Goal: Information Seeking & Learning: Learn about a topic

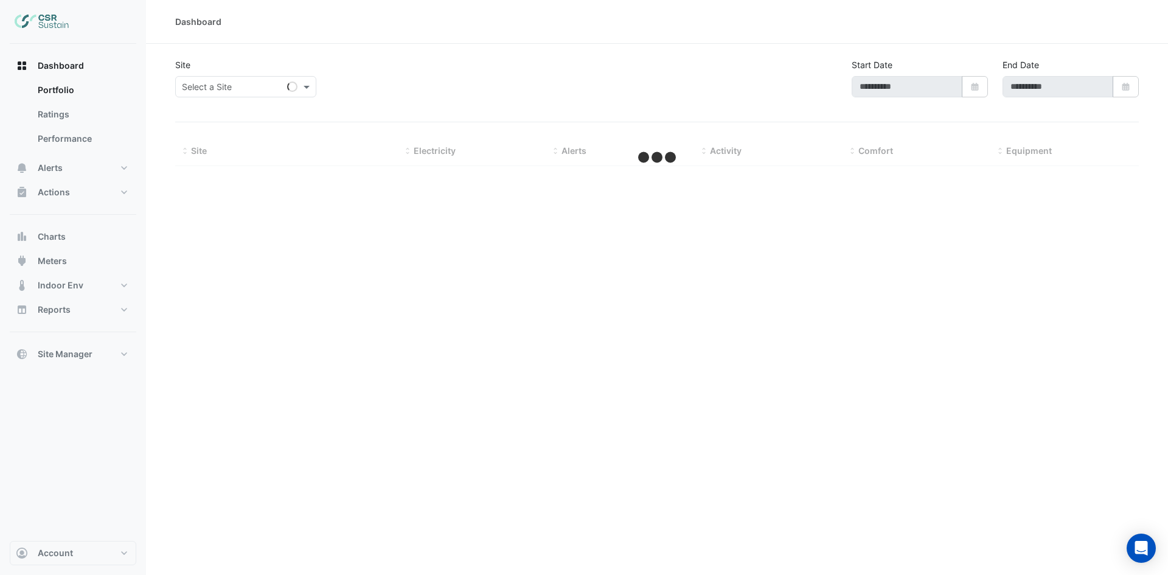
type input "**********"
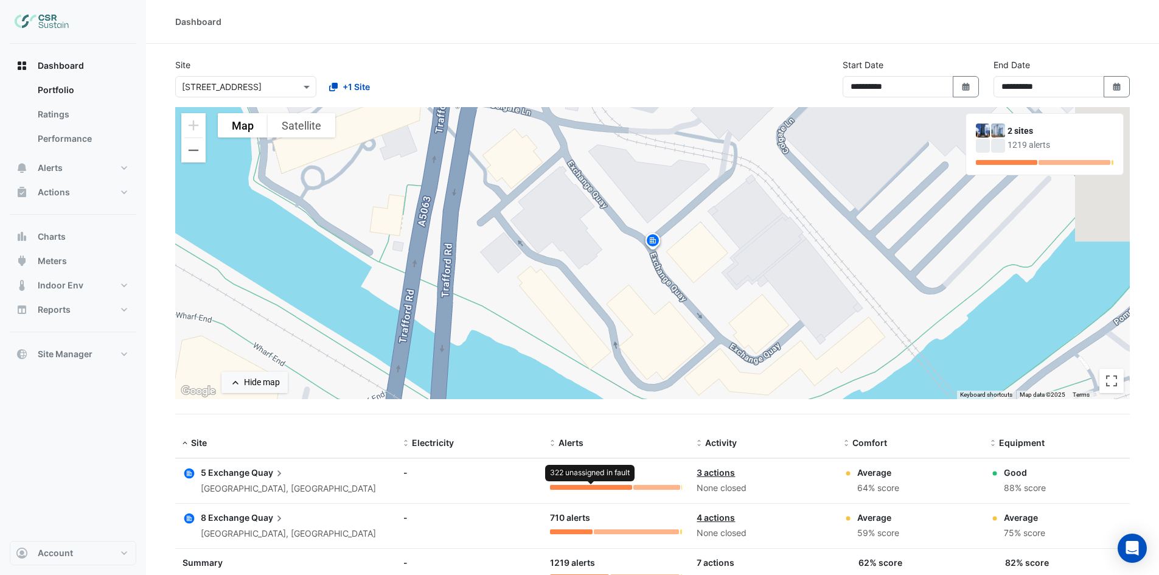
click at [558, 486] on div at bounding box center [591, 487] width 82 height 5
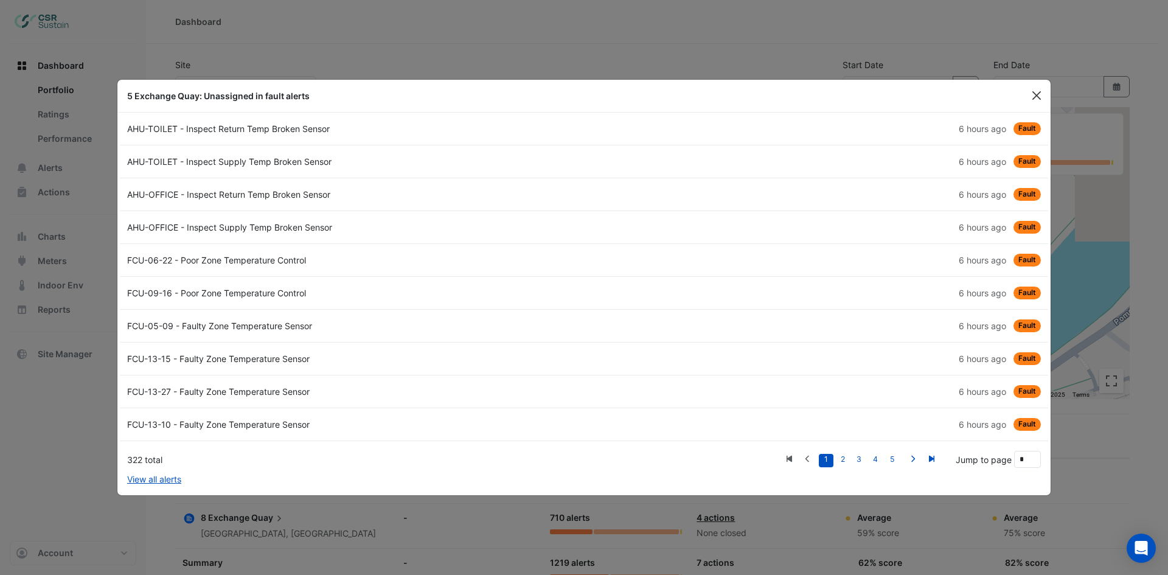
click at [1036, 98] on button "Close" at bounding box center [1037, 95] width 18 height 18
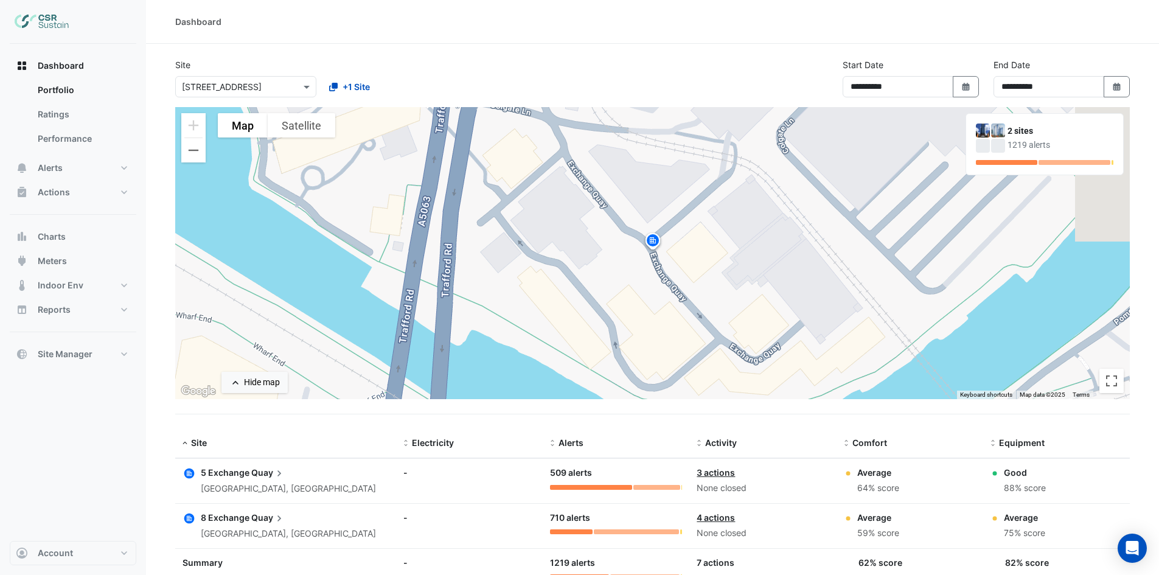
click at [254, 515] on span "Quay" at bounding box center [268, 517] width 34 height 13
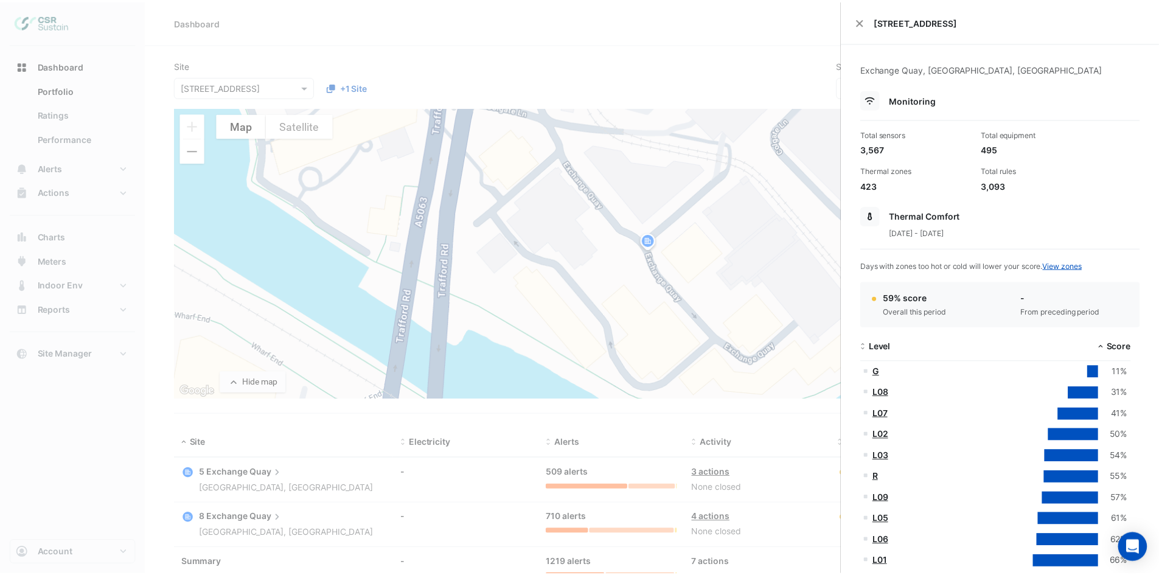
scroll to position [61, 0]
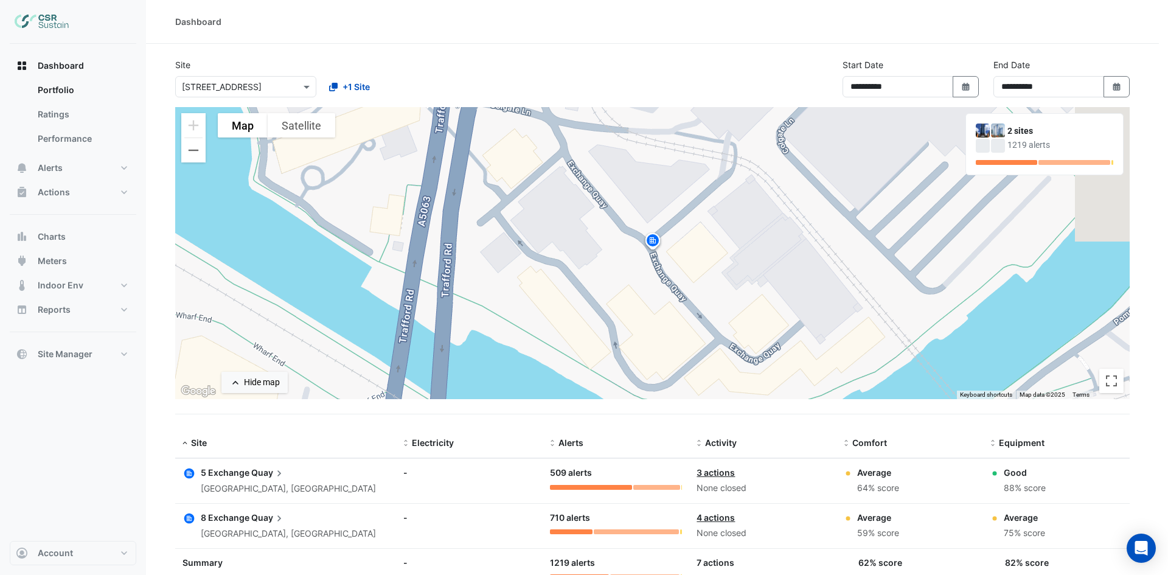
click at [381, 485] on ngb-offcanvas-backdrop at bounding box center [584, 287] width 1168 height 575
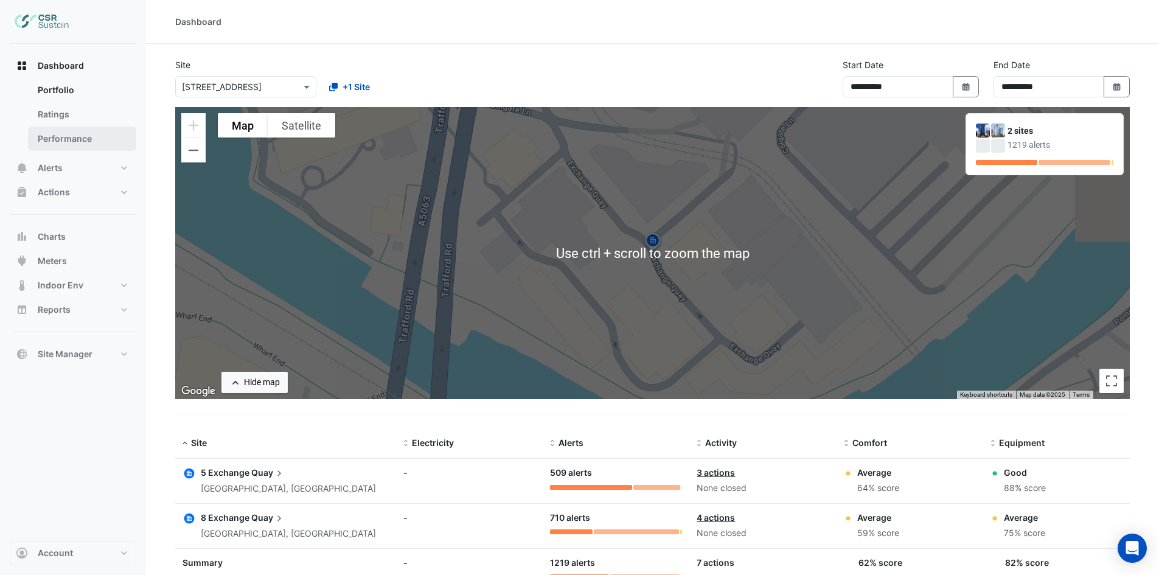
click at [67, 134] on link "Performance" at bounding box center [82, 139] width 108 height 24
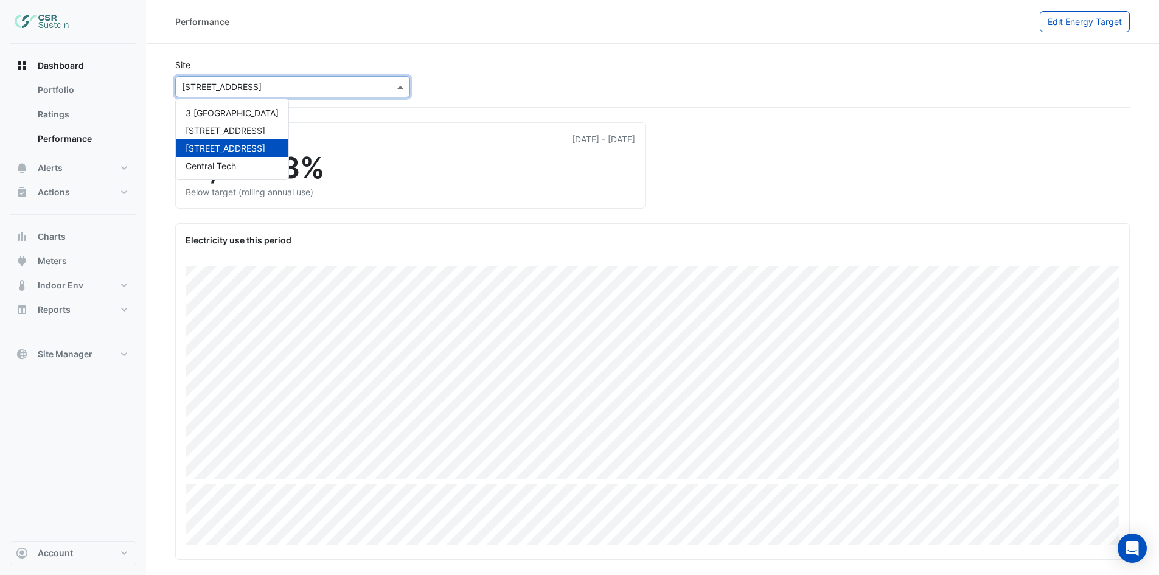
click at [388, 88] on div at bounding box center [293, 87] width 234 height 14
click at [226, 123] on div "[STREET_ADDRESS]" at bounding box center [232, 131] width 113 height 18
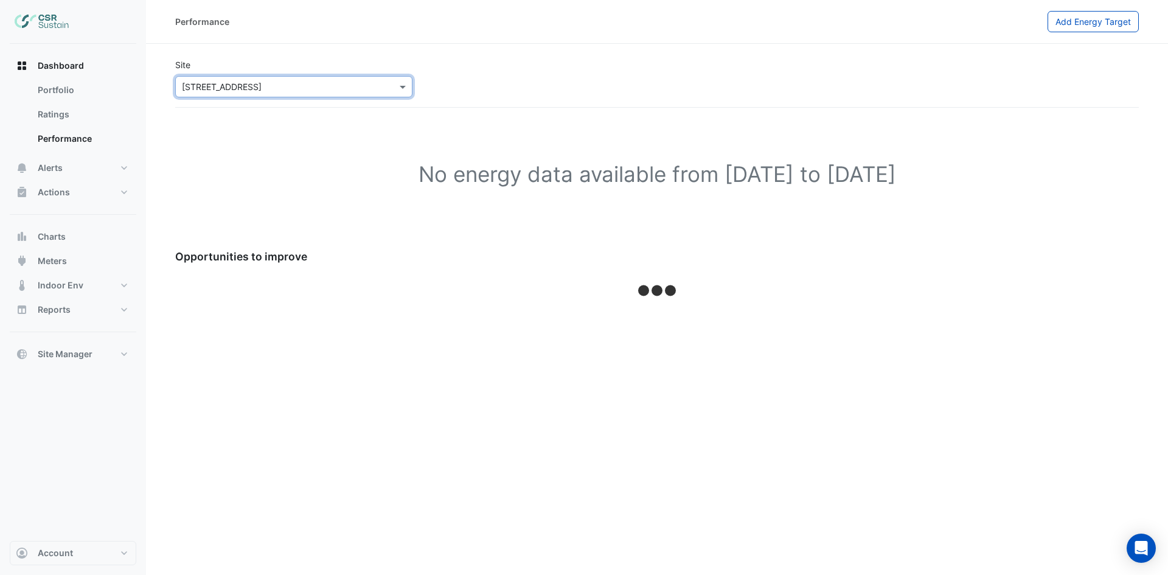
click at [356, 84] on input "text" at bounding box center [282, 87] width 200 height 13
click at [206, 116] on span "3 [GEOGRAPHIC_DATA]" at bounding box center [232, 113] width 93 height 10
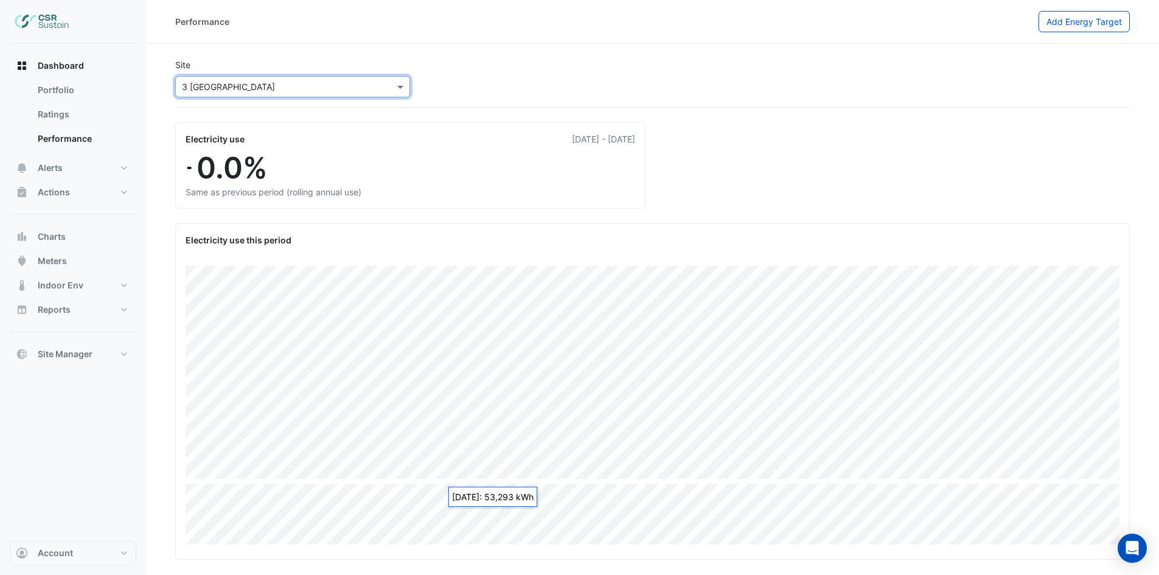
click at [310, 86] on input "text" at bounding box center [280, 87] width 197 height 13
click at [216, 144] on span "[STREET_ADDRESS]" at bounding box center [226, 148] width 80 height 10
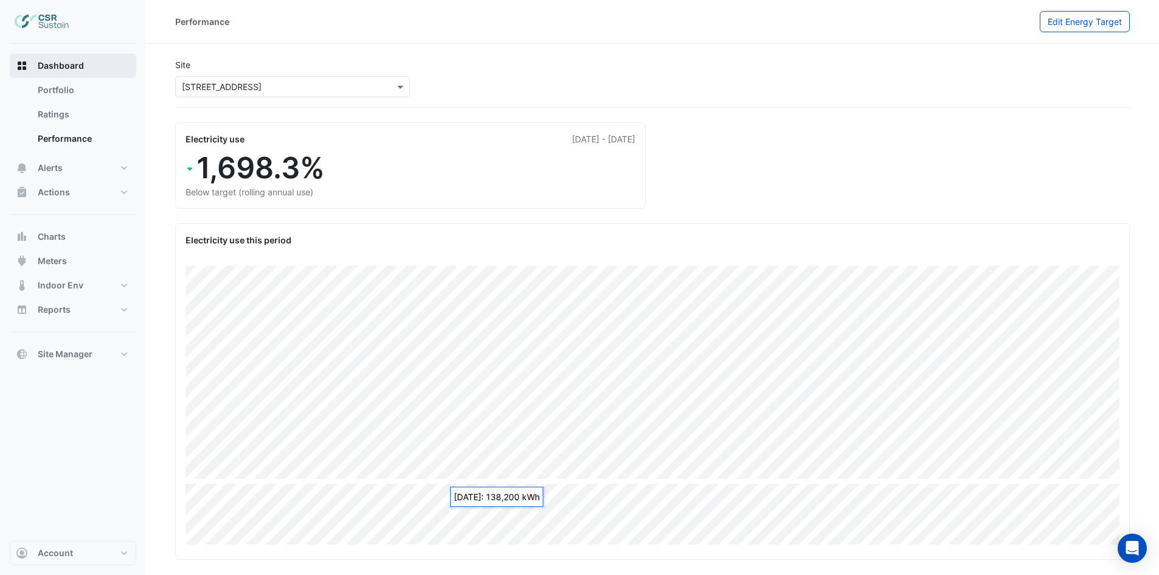
click at [71, 67] on span "Dashboard" at bounding box center [61, 66] width 46 height 12
click at [15, 63] on button "Dashboard" at bounding box center [73, 66] width 127 height 24
click at [55, 67] on span "Dashboard" at bounding box center [61, 66] width 46 height 12
click at [55, 90] on link "Portfolio" at bounding box center [82, 90] width 108 height 24
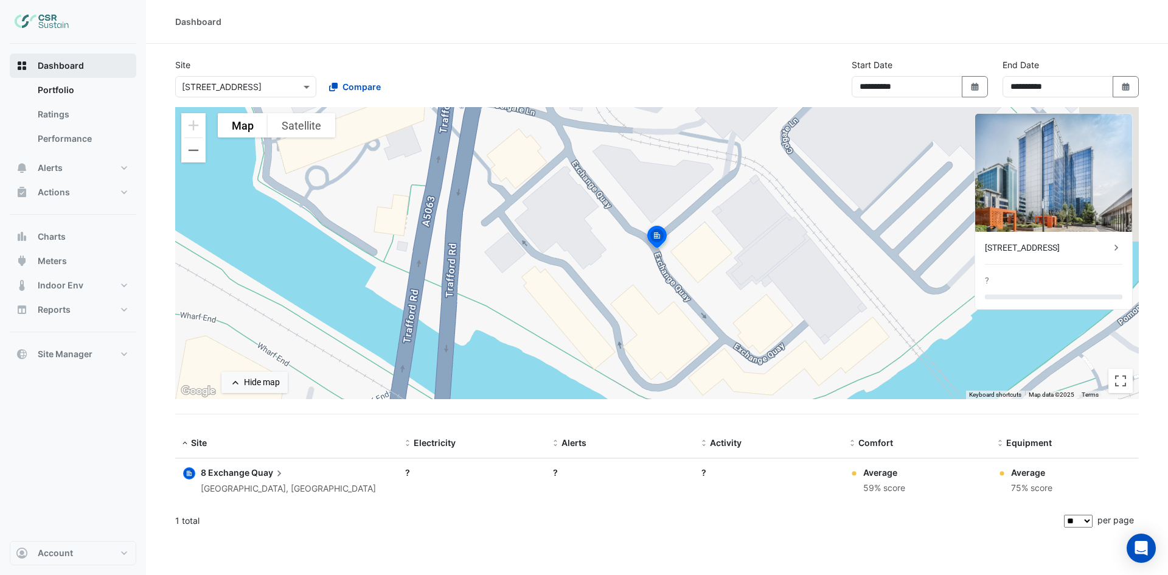
click at [69, 63] on span "Dashboard" at bounding box center [61, 66] width 46 height 12
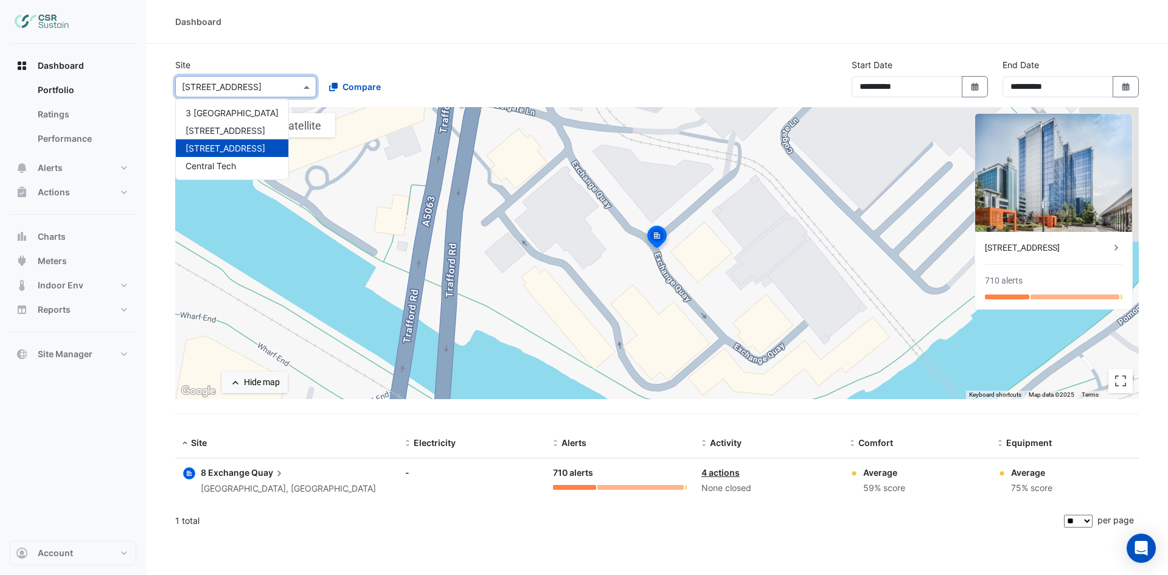
click at [301, 82] on span at bounding box center [308, 86] width 15 height 13
click at [349, 80] on button "Compare" at bounding box center [355, 86] width 68 height 21
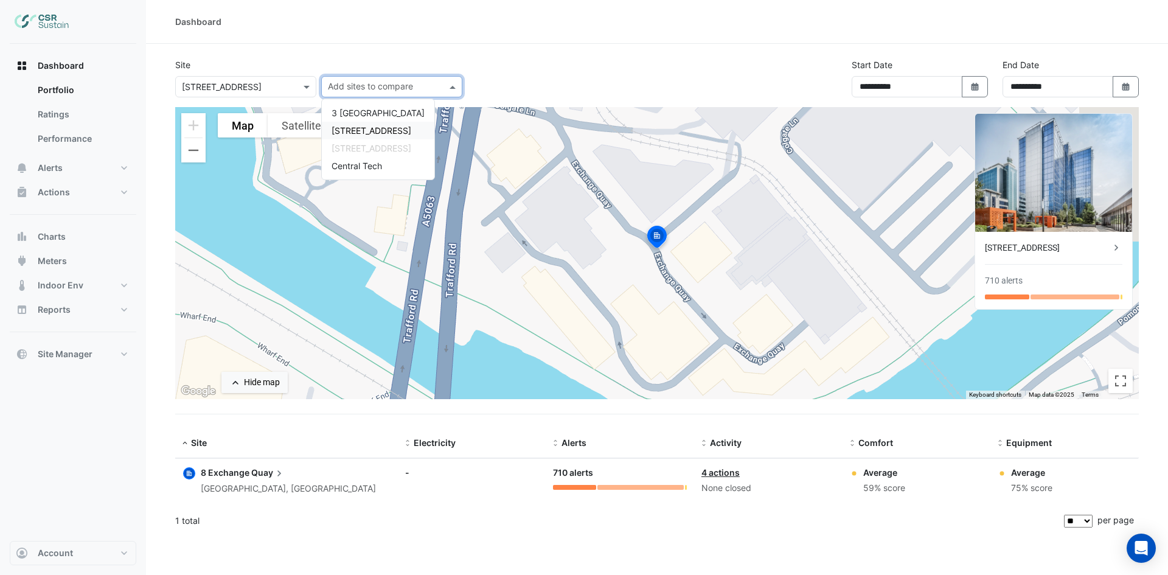
click at [375, 132] on span "[STREET_ADDRESS]" at bounding box center [372, 130] width 80 height 10
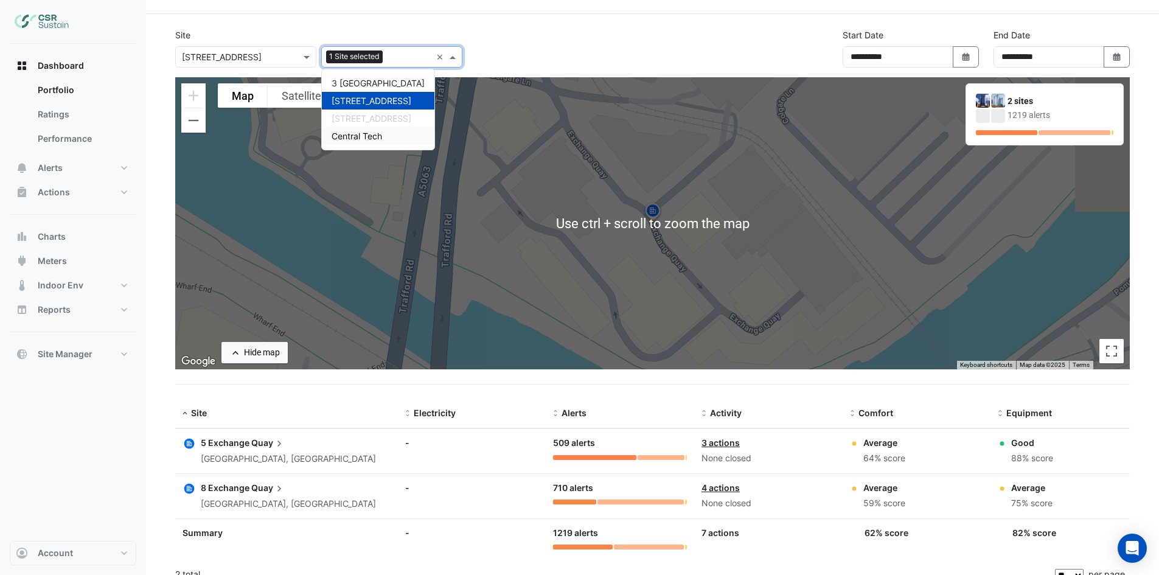
scroll to position [44, 0]
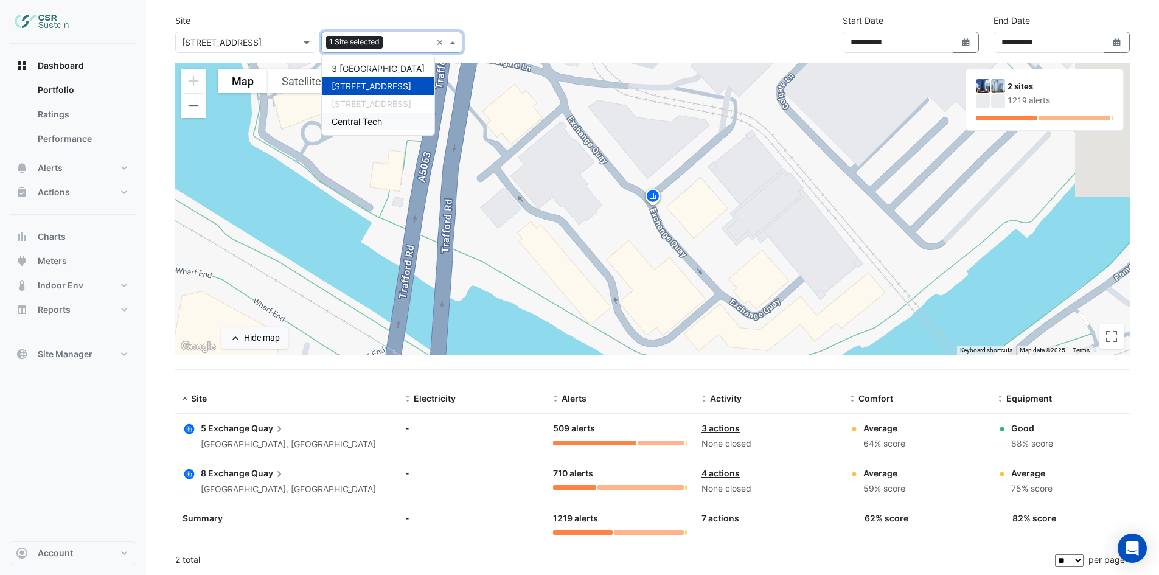
click at [984, 104] on div at bounding box center [983, 101] width 14 height 14
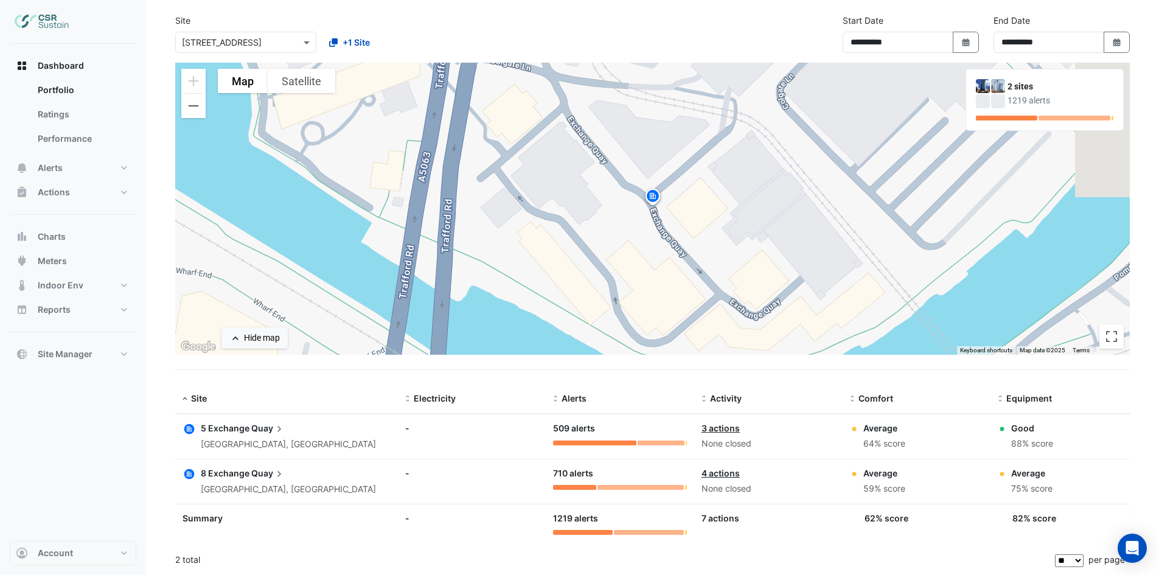
click at [997, 103] on div at bounding box center [998, 101] width 14 height 14
click at [352, 47] on span "+1 Site" at bounding box center [356, 42] width 27 height 13
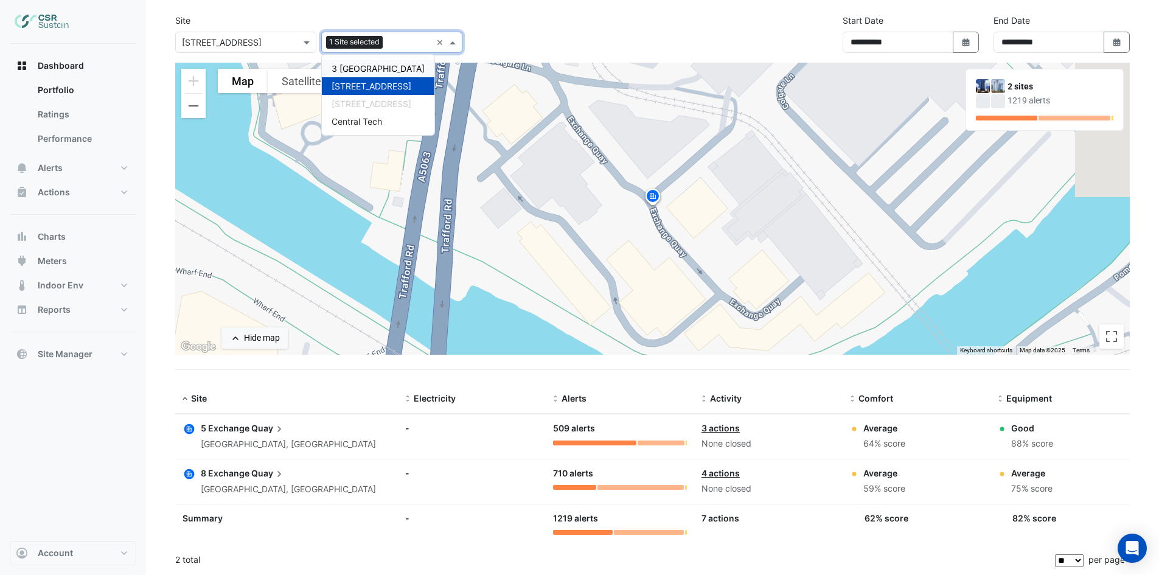
click at [436, 43] on div "1 Site selected ×" at bounding box center [391, 42] width 141 height 21
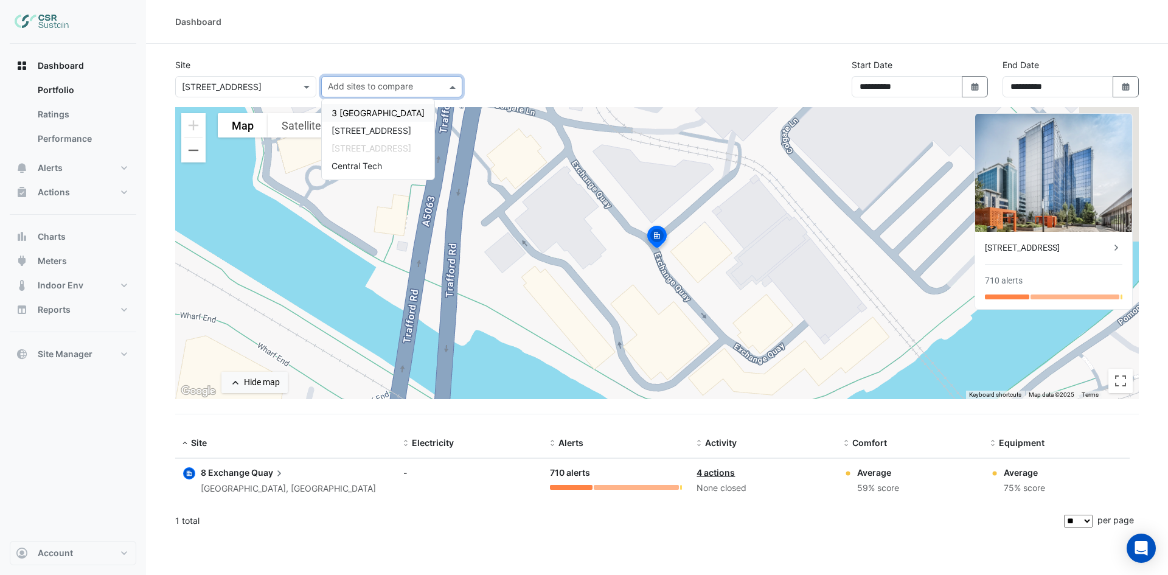
click at [561, 70] on div "**********" at bounding box center [657, 82] width 978 height 49
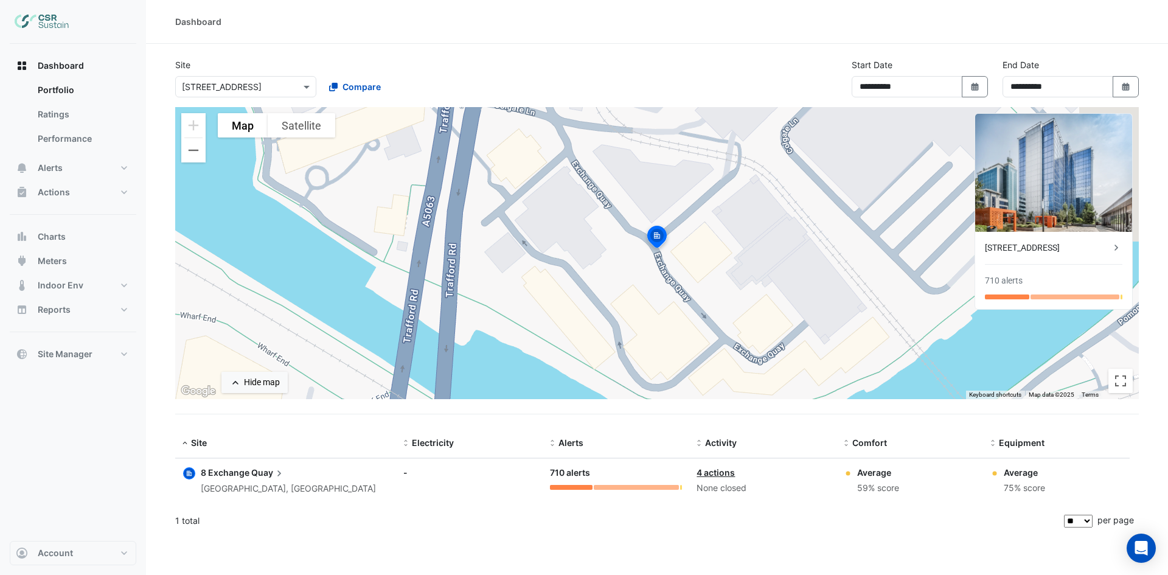
click at [1031, 259] on div "[STREET_ADDRESS] 710 alerts" at bounding box center [1053, 270] width 157 height 77
click at [1059, 242] on div "[STREET_ADDRESS]" at bounding box center [1047, 248] width 125 height 13
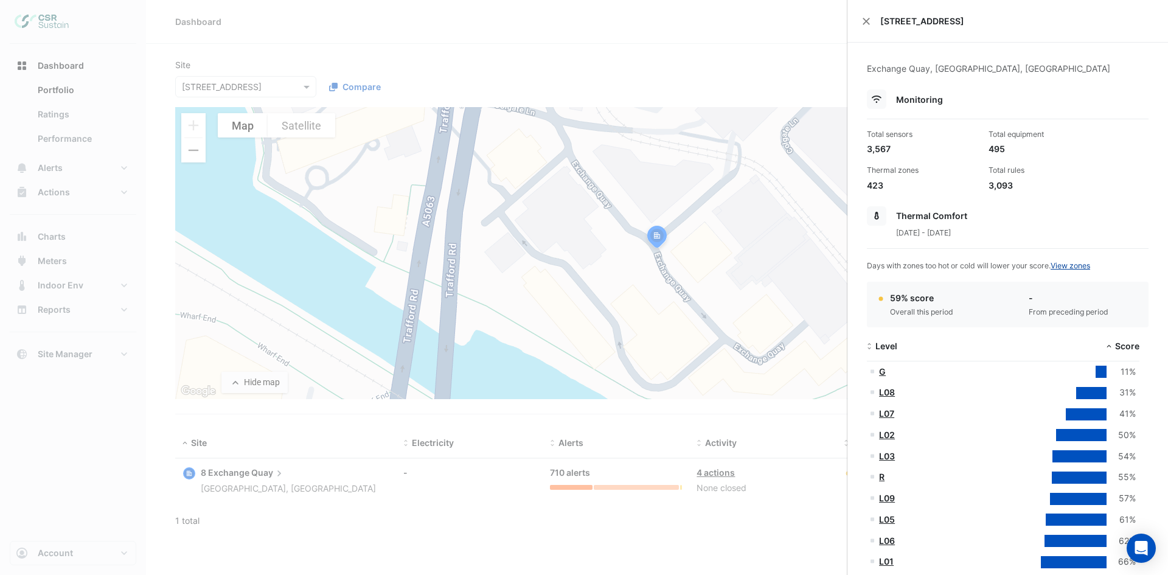
click at [1074, 269] on link "View zones" at bounding box center [1071, 265] width 40 height 9
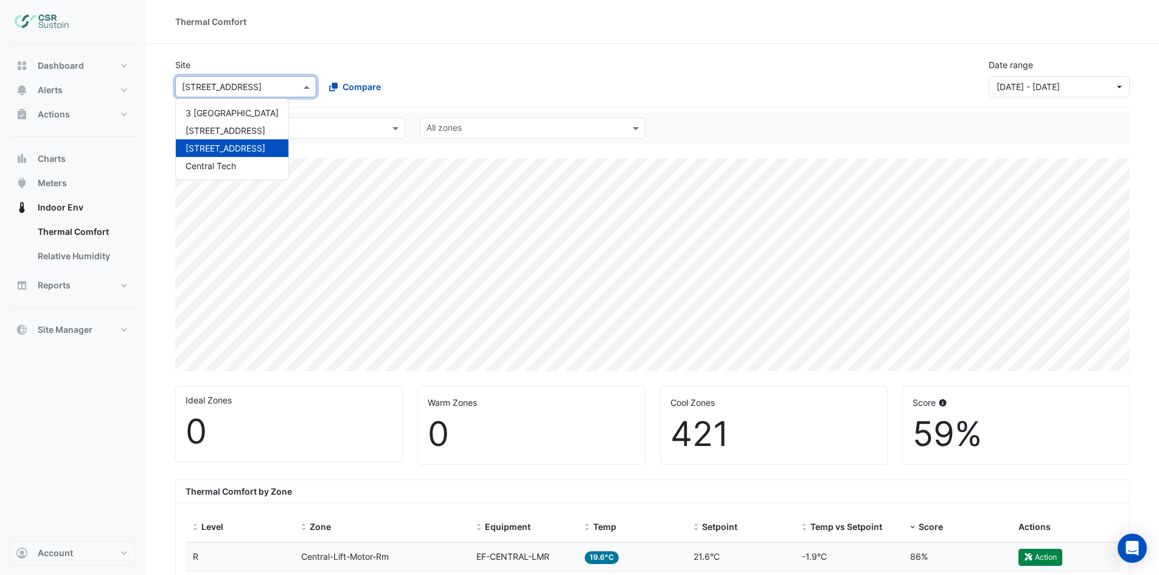
click at [245, 83] on input "text" at bounding box center [233, 87] width 103 height 13
click at [232, 134] on span "[STREET_ADDRESS]" at bounding box center [226, 130] width 80 height 10
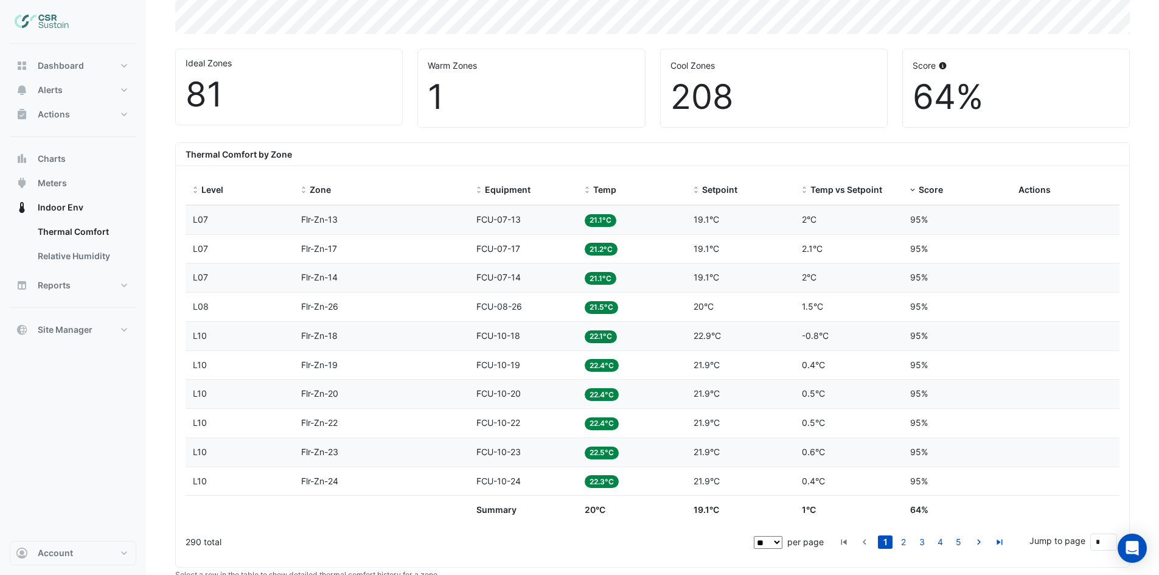
scroll to position [426, 0]
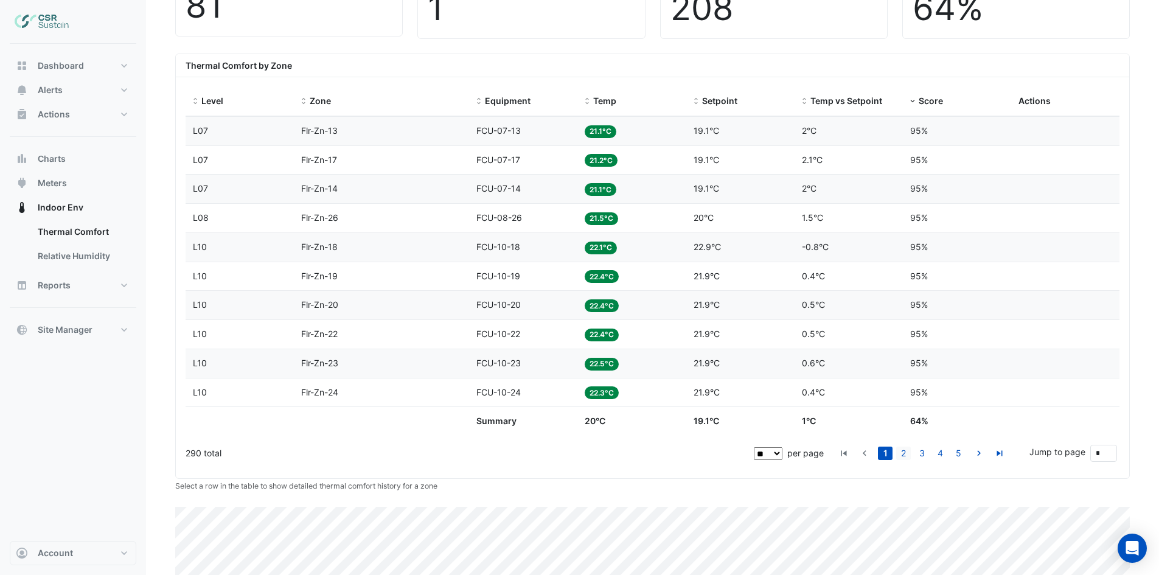
click at [906, 453] on link "2" at bounding box center [903, 453] width 15 height 13
click at [868, 451] on icon "go to previous page" at bounding box center [864, 454] width 15 height 13
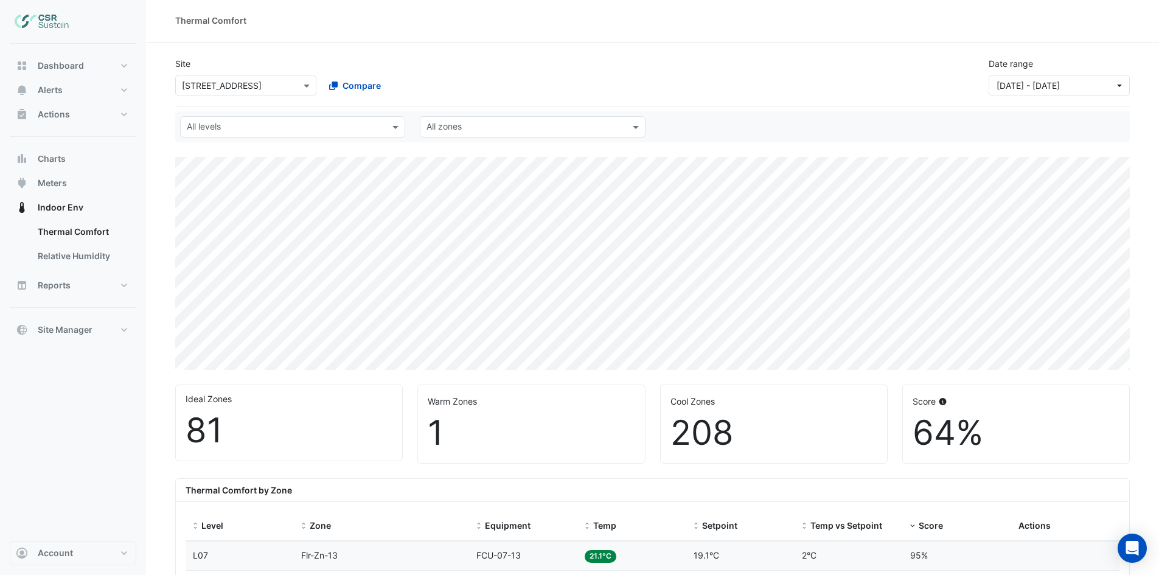
scroll to position [0, 0]
click at [75, 260] on link "Relative Humidity" at bounding box center [82, 256] width 108 height 24
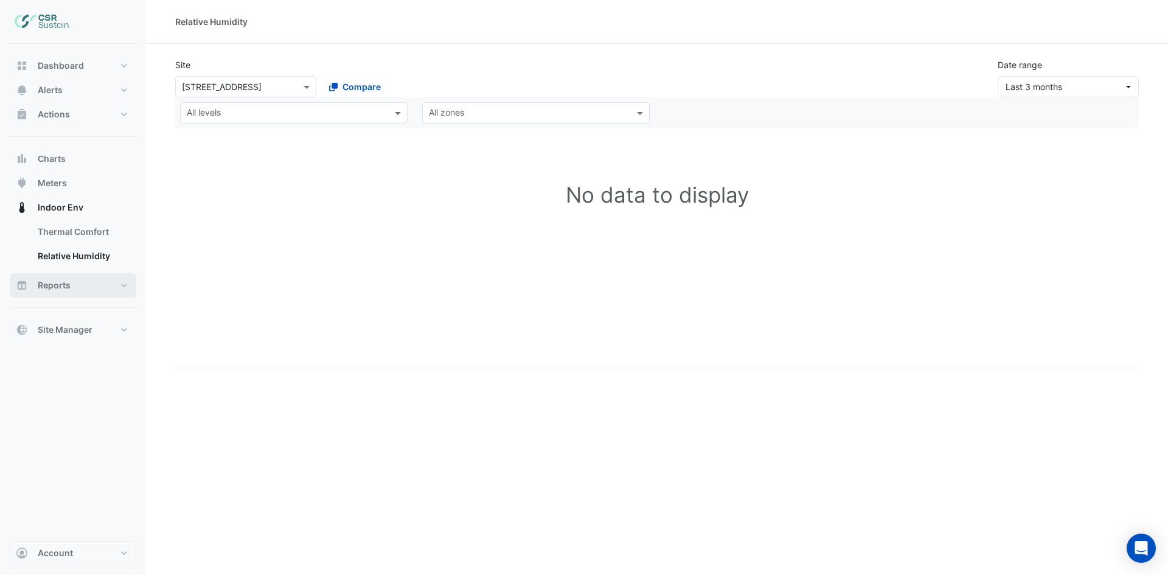
click at [83, 288] on button "Reports" at bounding box center [73, 285] width 127 height 24
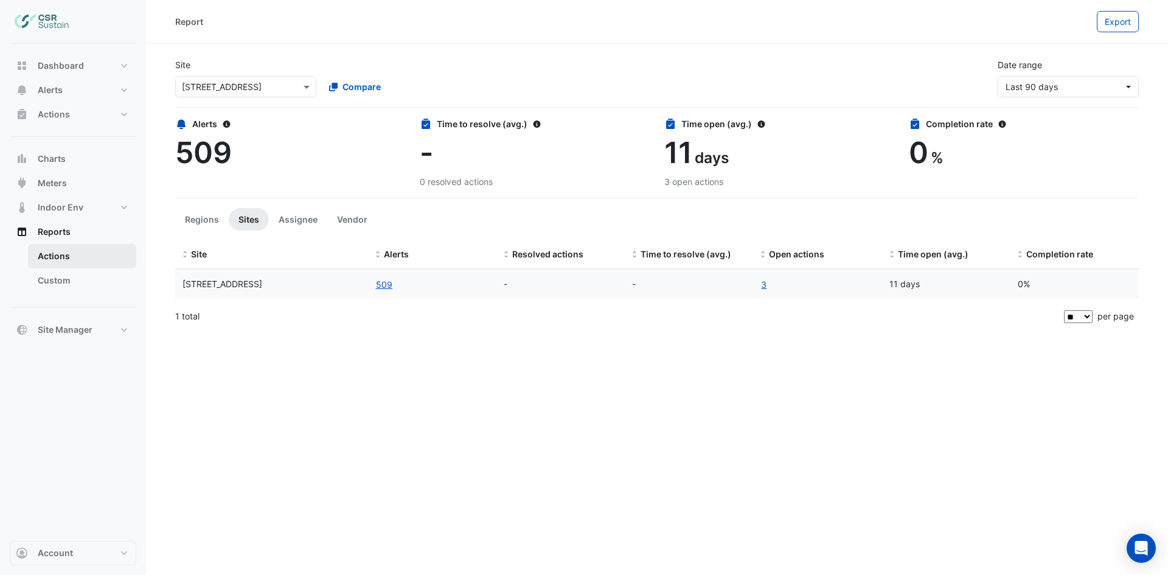
click at [71, 254] on link "Actions" at bounding box center [82, 256] width 108 height 24
click at [59, 178] on span "Meters" at bounding box center [52, 183] width 29 height 12
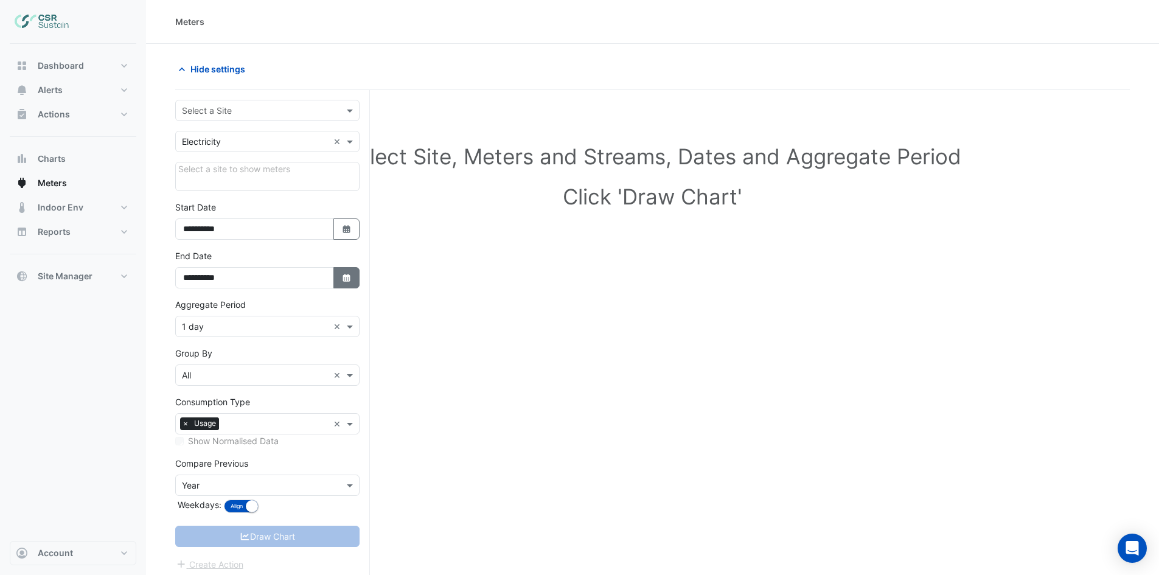
click at [354, 276] on button "Select Date" at bounding box center [346, 277] width 27 height 21
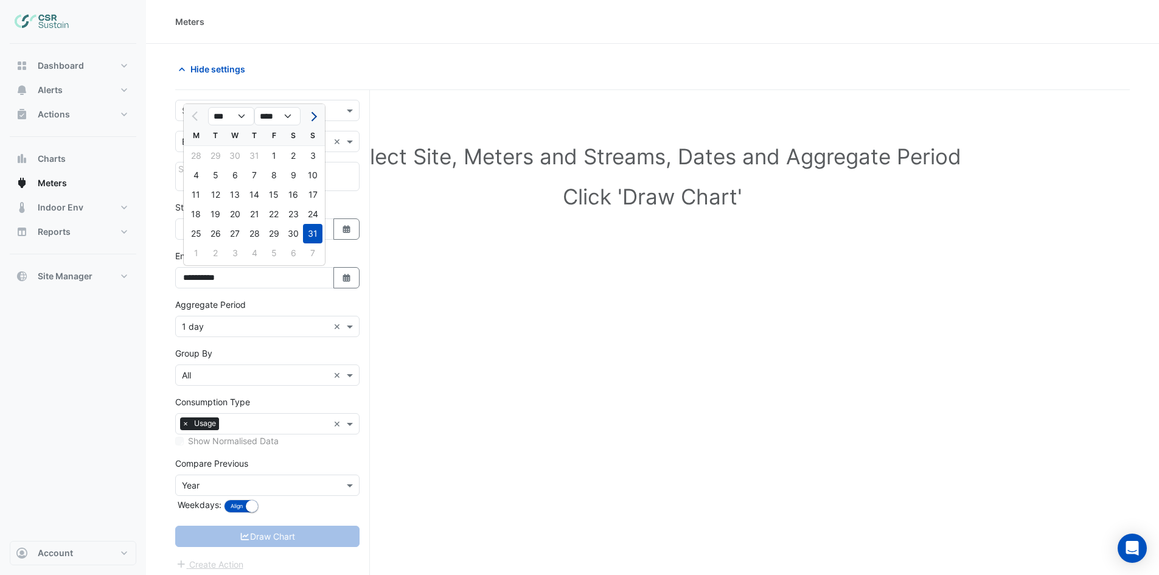
click at [314, 114] on span "Next month" at bounding box center [312, 116] width 9 height 9
select select "*"
click at [214, 231] on div "30" at bounding box center [215, 233] width 19 height 19
type input "**********"
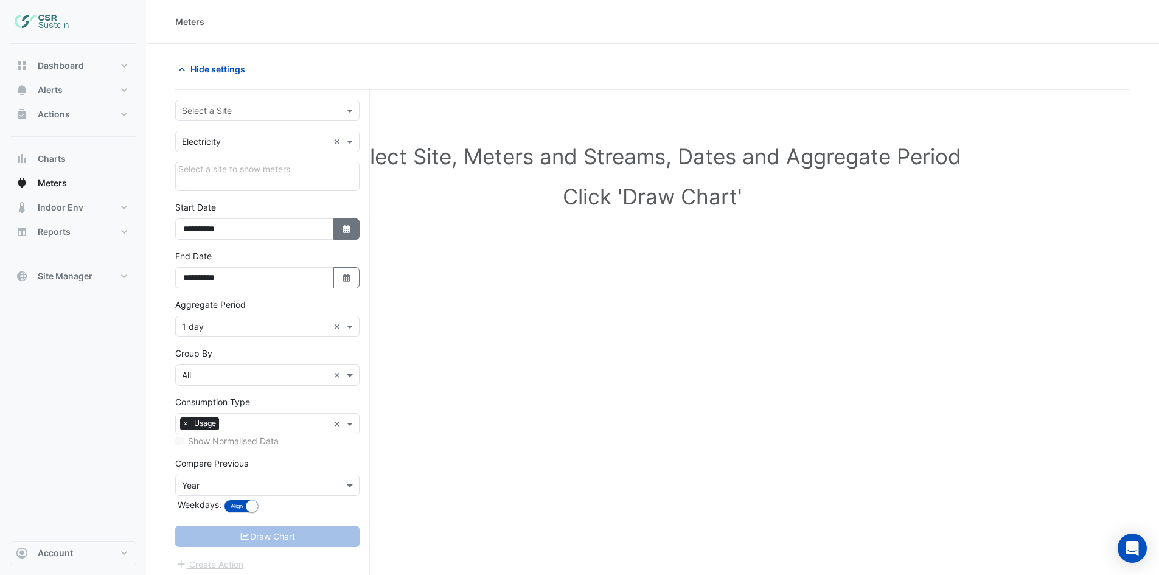
click at [355, 228] on button "Select Date" at bounding box center [346, 228] width 27 height 21
select select "*"
select select "****"
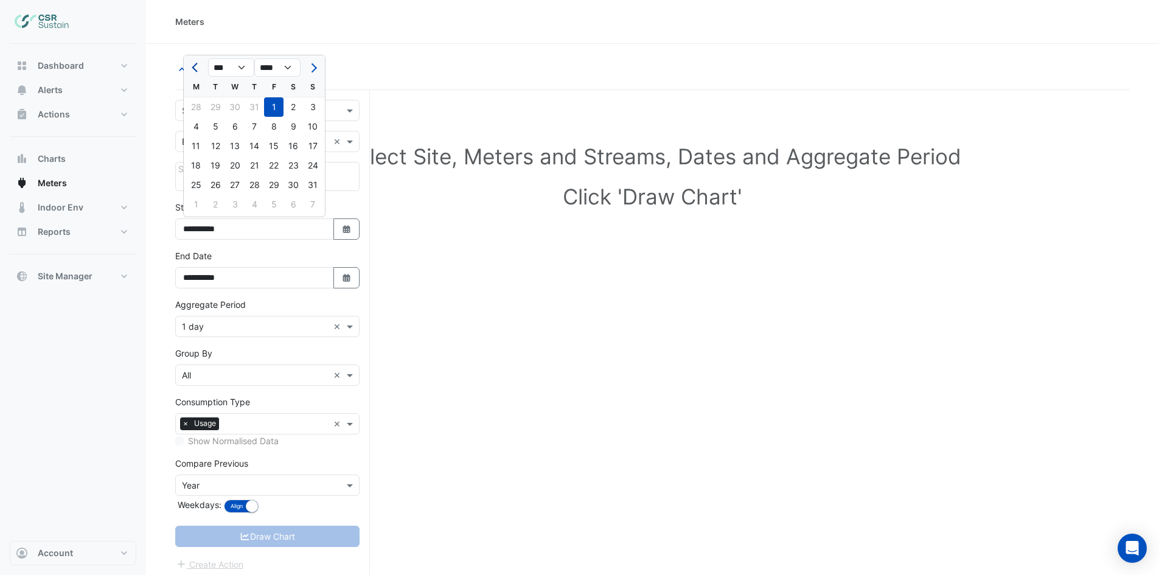
click at [189, 67] on button "Previous month" at bounding box center [196, 67] width 15 height 19
click at [234, 71] on select "*** *** *** *** *** *** *** *** ***" at bounding box center [231, 67] width 46 height 18
select select "*"
click at [208, 58] on select "*** *** *** *** *** *** *** *** ***" at bounding box center [231, 67] width 46 height 18
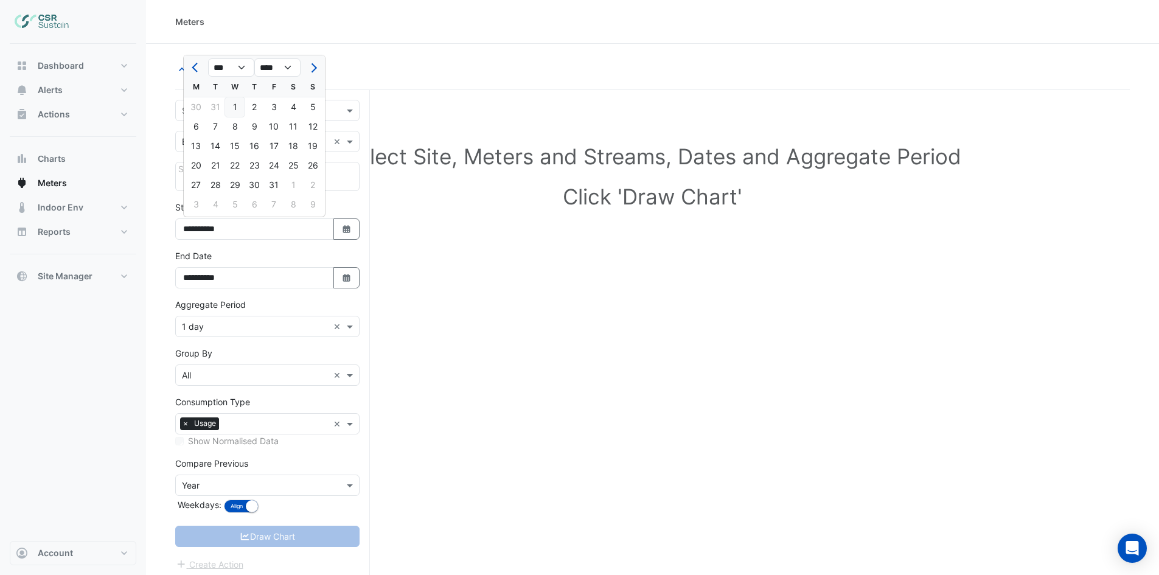
click at [232, 108] on div "1" at bounding box center [234, 106] width 19 height 19
type input "**********"
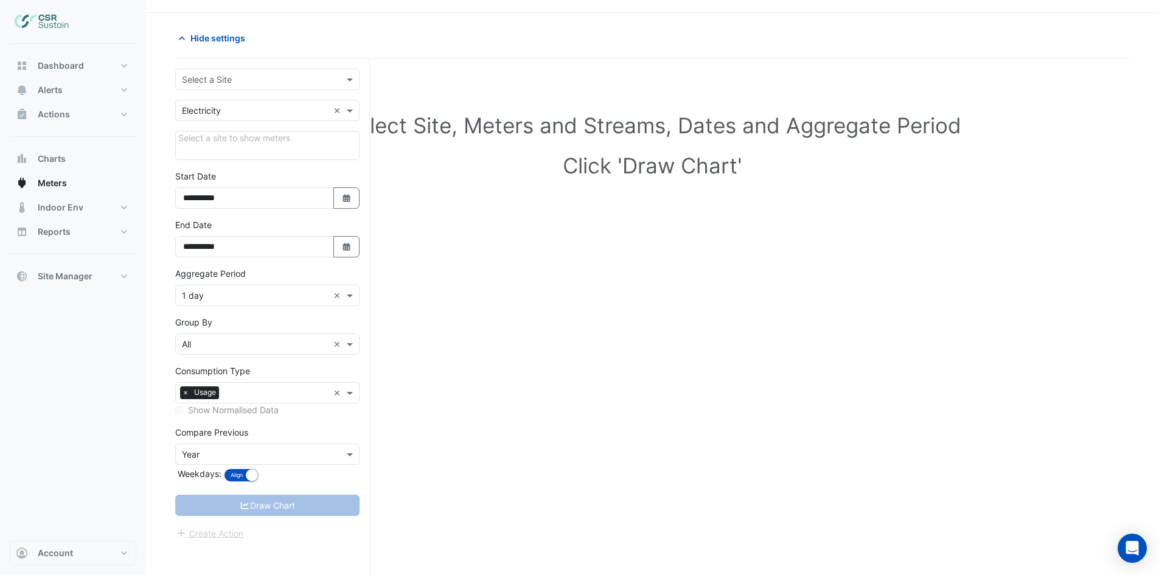
scroll to position [46, 0]
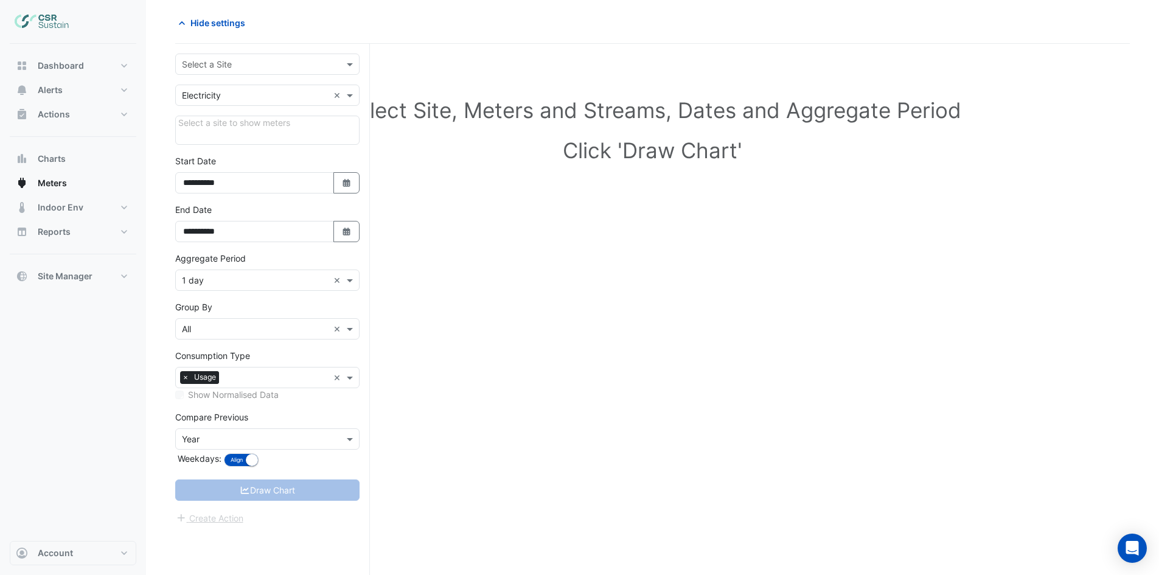
click at [245, 488] on div "Draw Chart" at bounding box center [267, 489] width 184 height 21
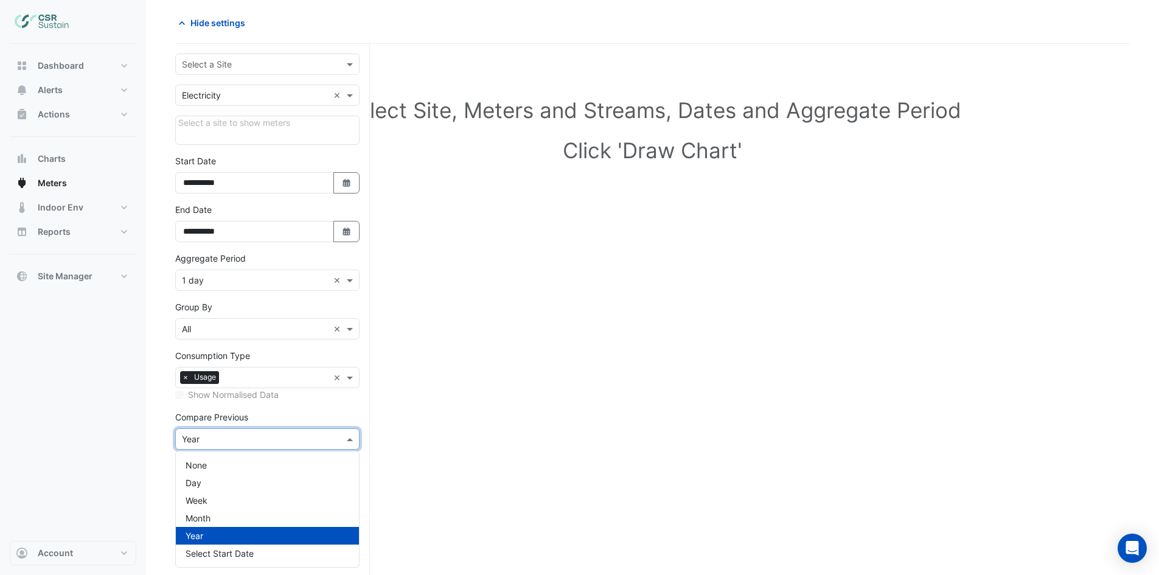
click at [316, 443] on input "text" at bounding box center [255, 439] width 147 height 13
click at [308, 461] on div "None" at bounding box center [267, 465] width 183 height 18
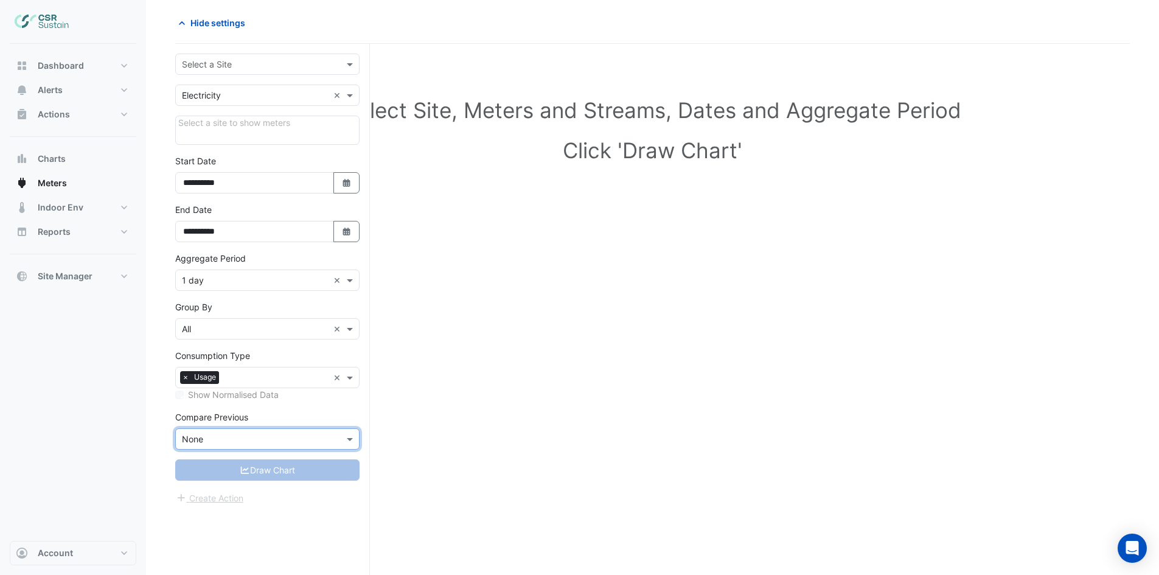
click at [300, 472] on div "Draw Chart" at bounding box center [267, 469] width 184 height 21
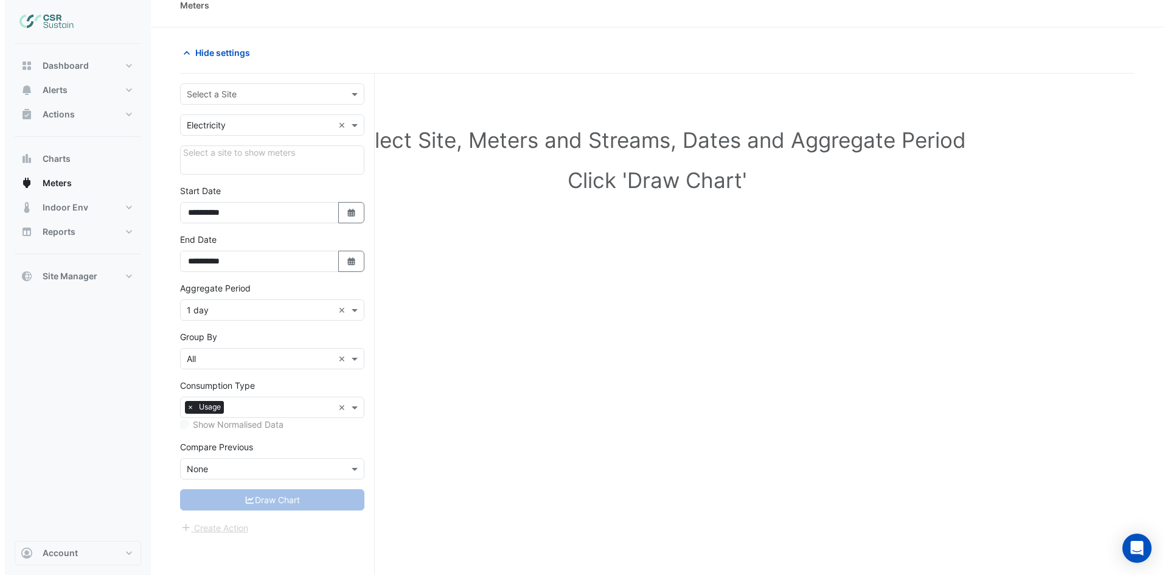
scroll to position [0, 0]
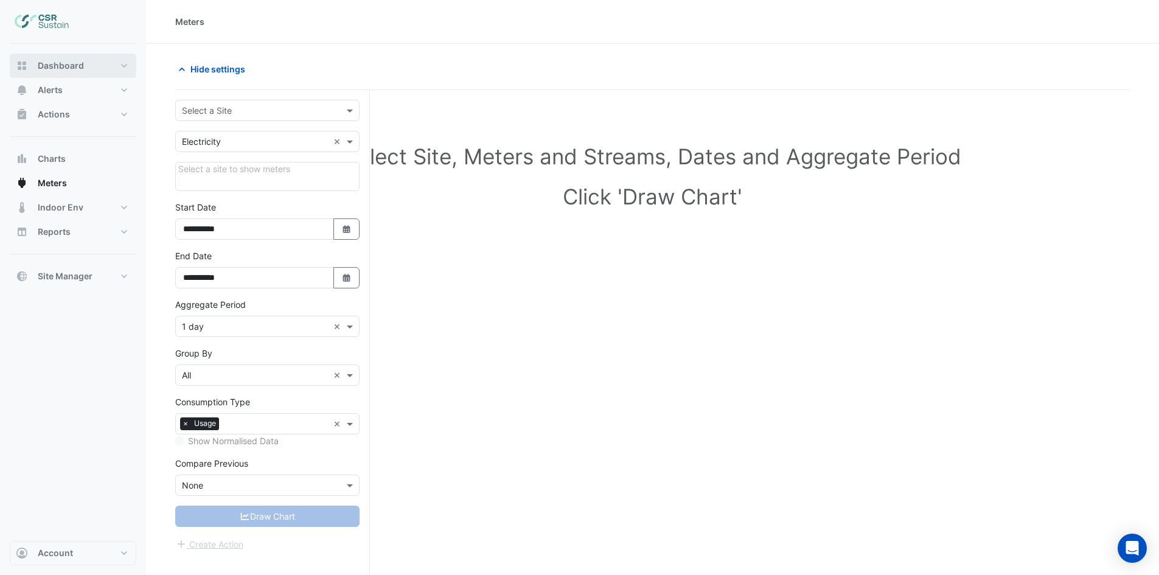
click at [71, 57] on button "Dashboard" at bounding box center [73, 66] width 127 height 24
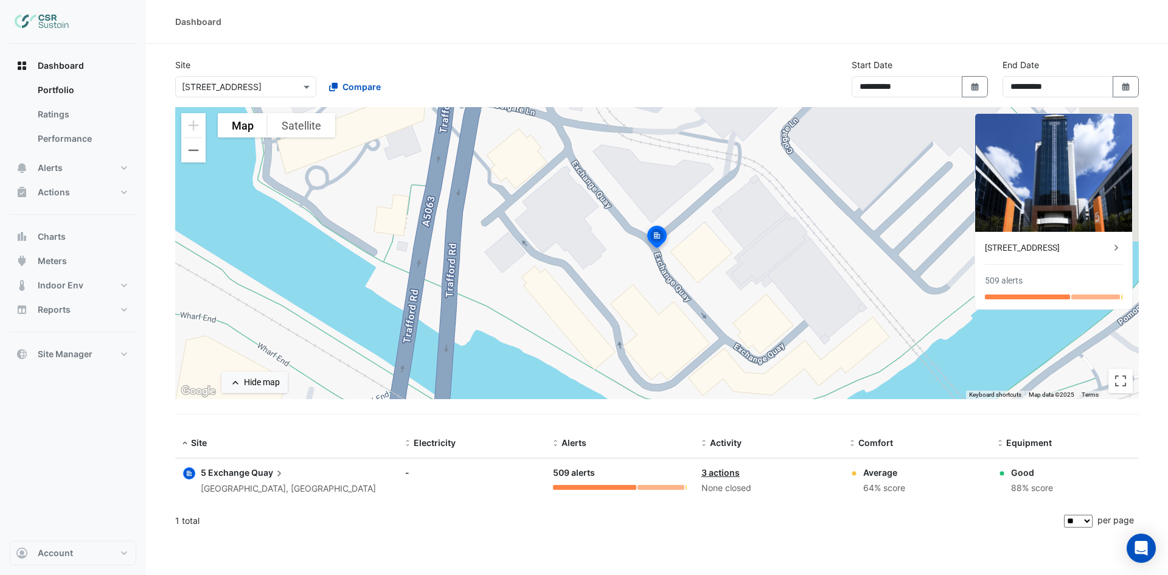
click at [1056, 191] on img at bounding box center [1053, 173] width 157 height 118
click at [1032, 249] on div "[STREET_ADDRESS]" at bounding box center [1047, 248] width 125 height 13
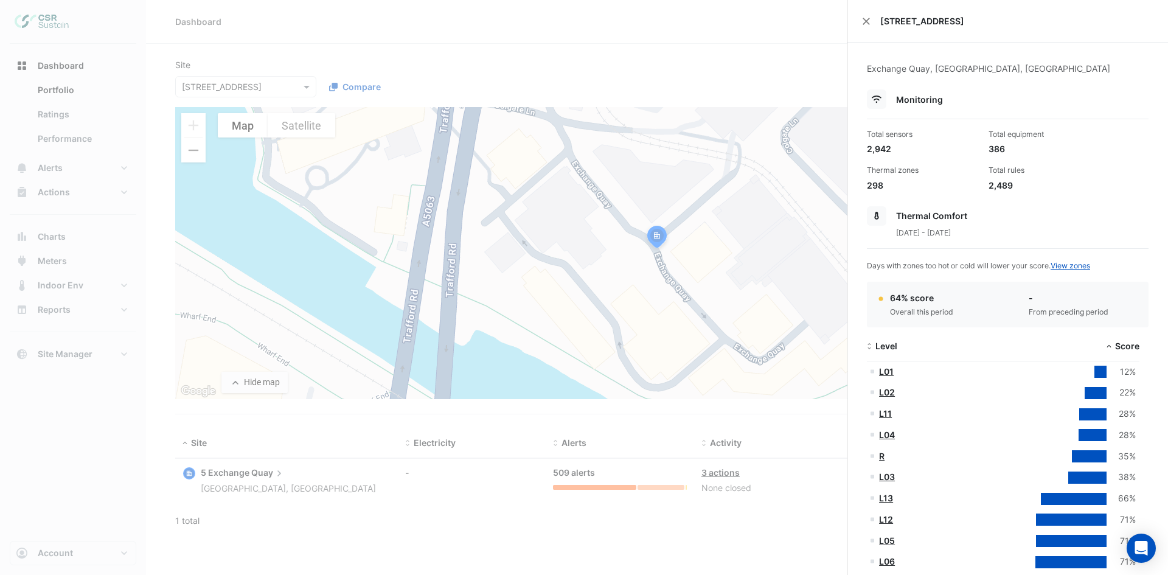
click at [878, 214] on icon at bounding box center [876, 216] width 5 height 9
click at [863, 21] on button "Close" at bounding box center [866, 21] width 9 height 9
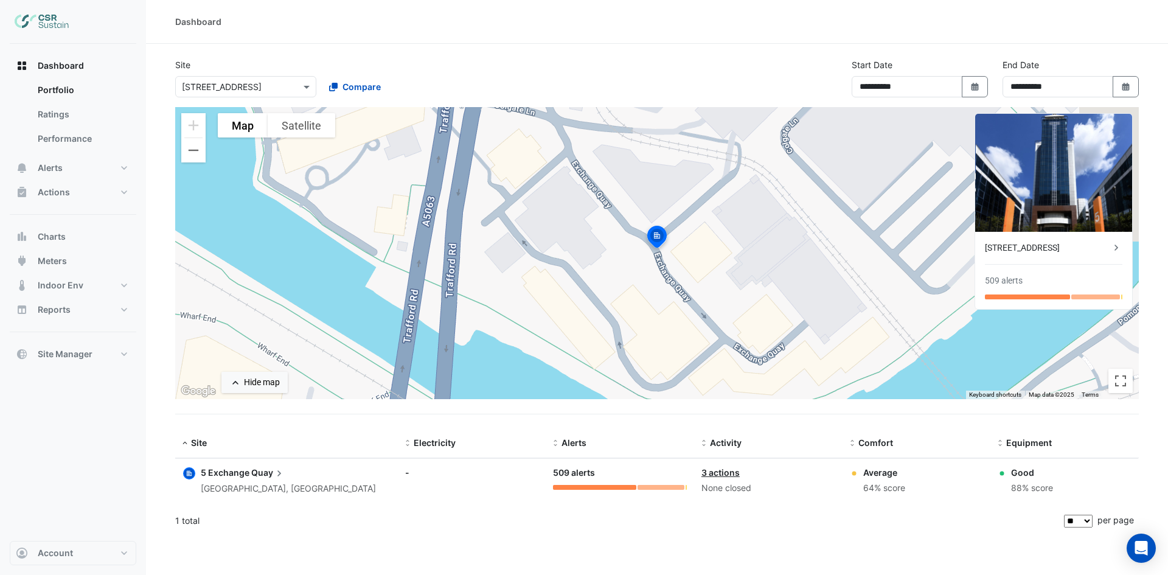
click at [252, 87] on input "text" at bounding box center [233, 87] width 103 height 13
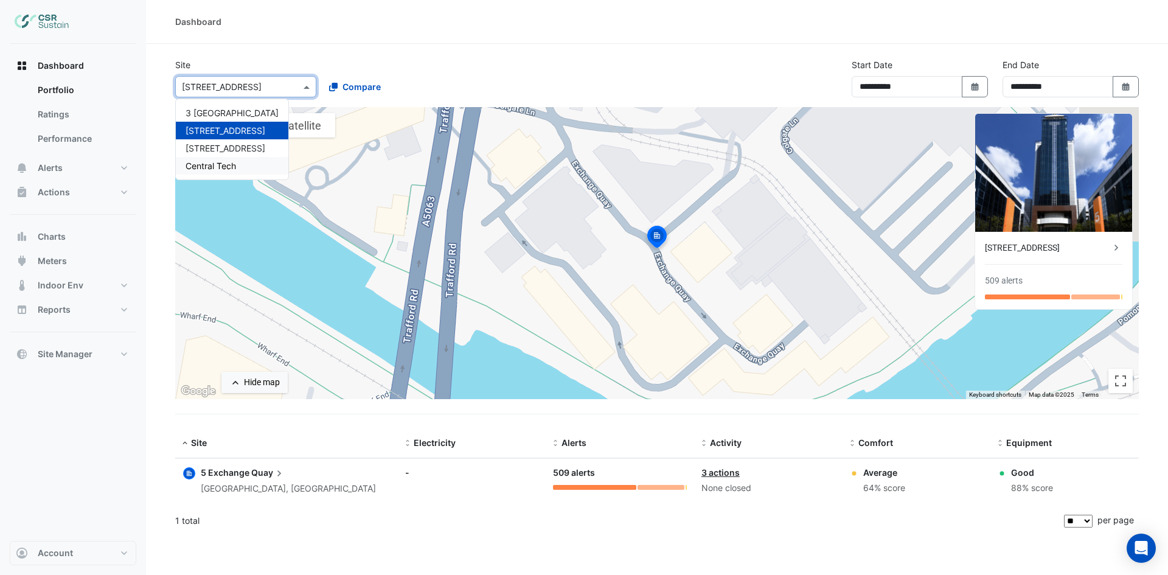
click at [212, 166] on span "Central Tech" at bounding box center [211, 166] width 50 height 10
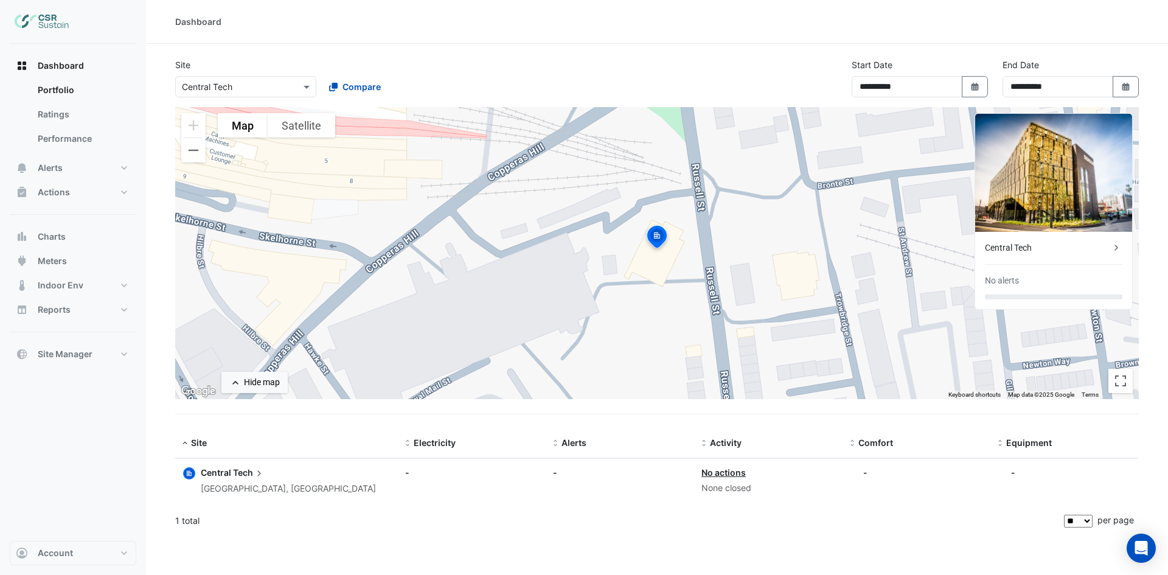
click at [1033, 250] on div "Central Tech" at bounding box center [1047, 248] width 125 height 13
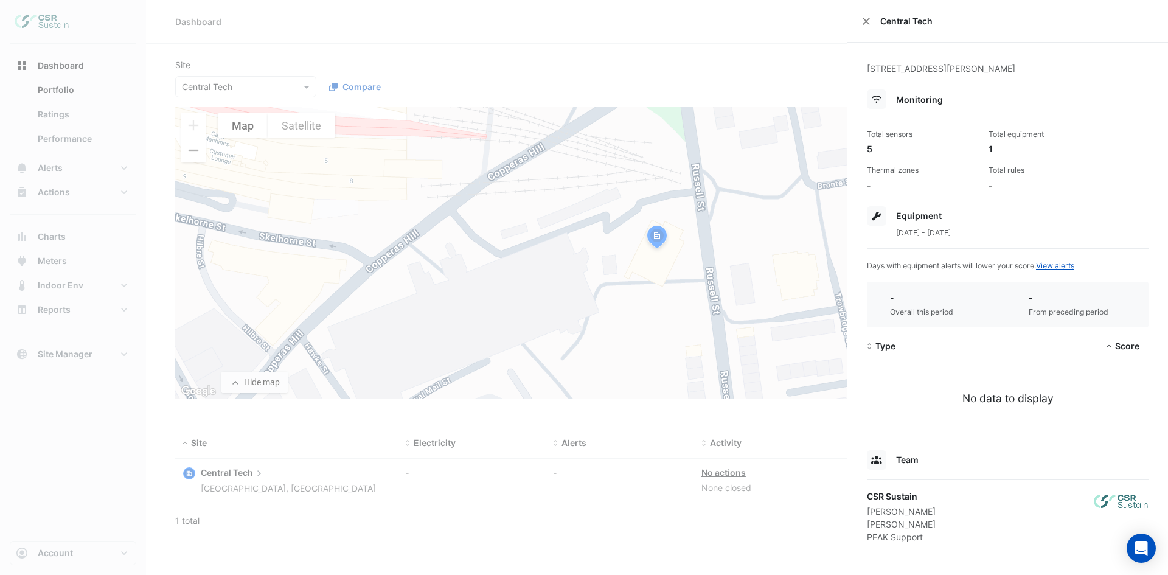
scroll to position [2, 0]
click at [867, 20] on button "Close" at bounding box center [866, 19] width 9 height 9
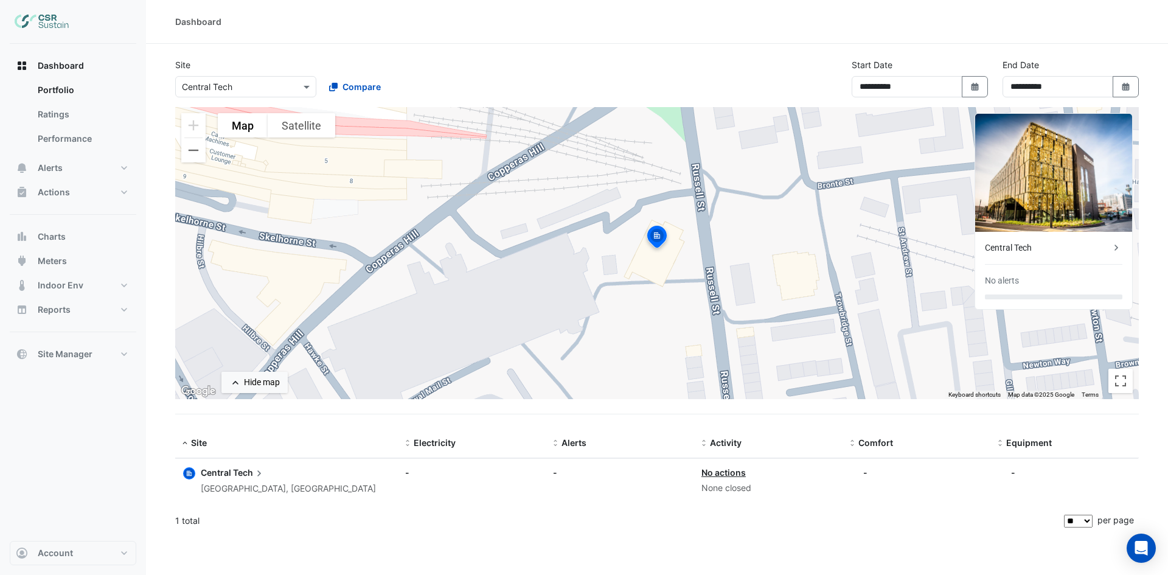
click at [218, 86] on input "text" at bounding box center [233, 87] width 103 height 13
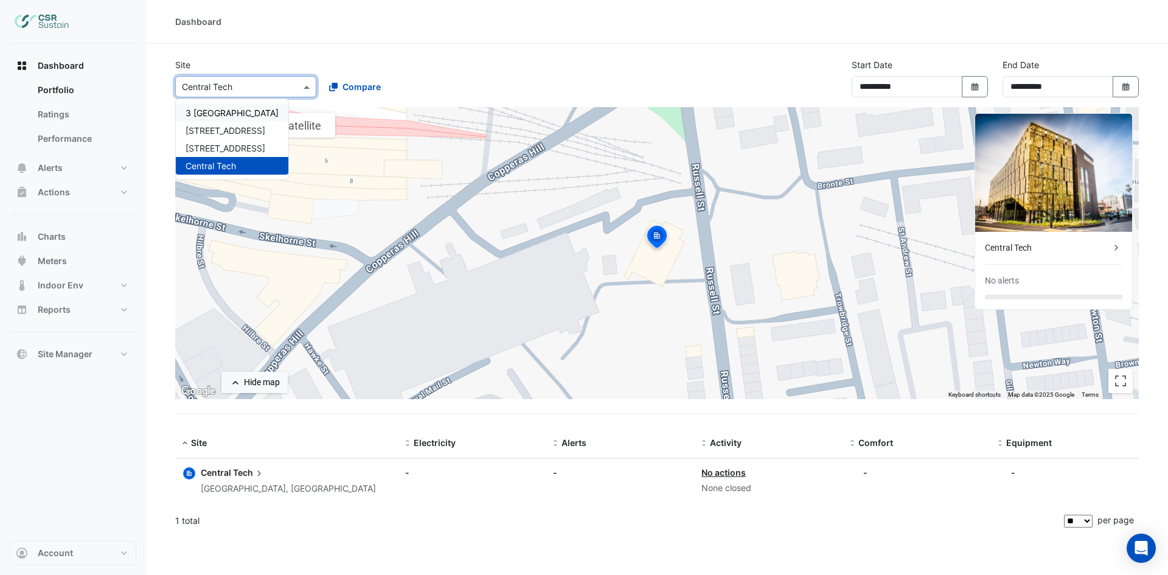
click at [213, 113] on span "3 [GEOGRAPHIC_DATA]" at bounding box center [232, 113] width 93 height 10
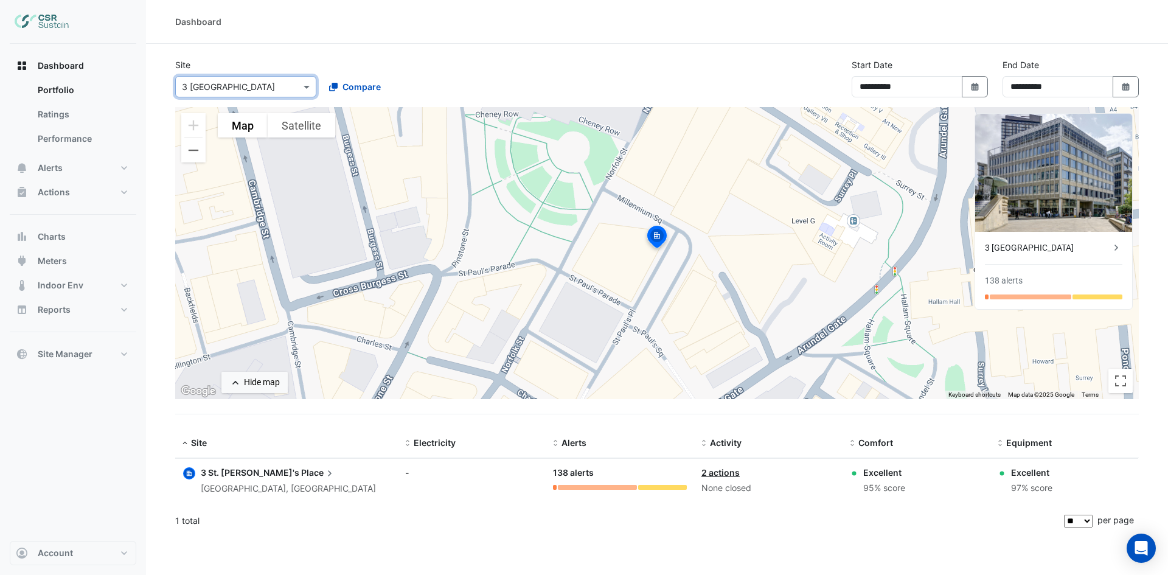
click at [1045, 249] on div "3 [GEOGRAPHIC_DATA]" at bounding box center [1047, 248] width 125 height 13
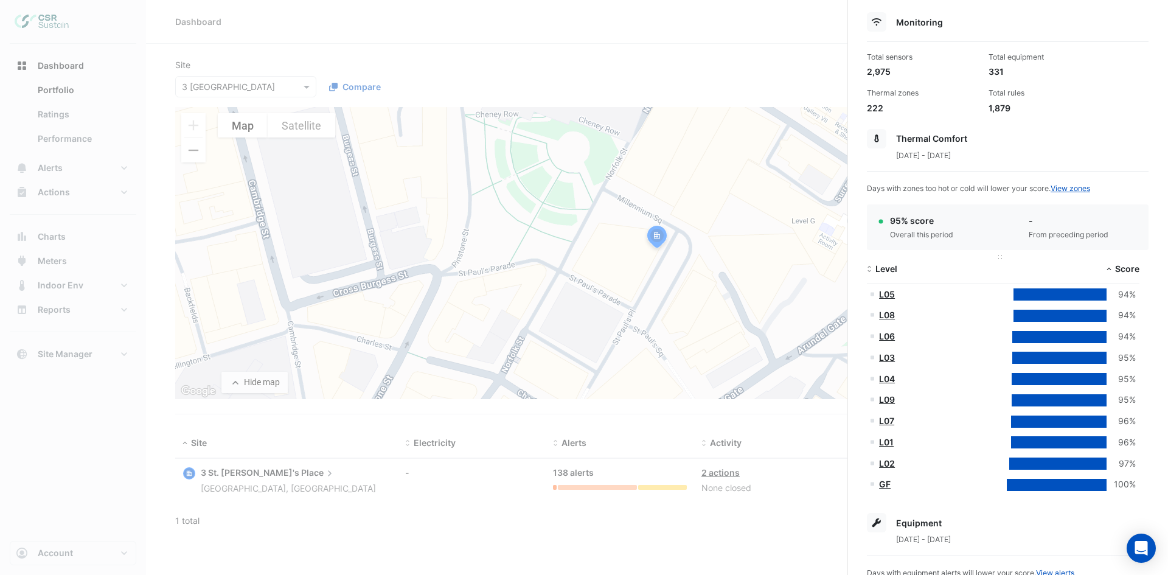
scroll to position [183, 0]
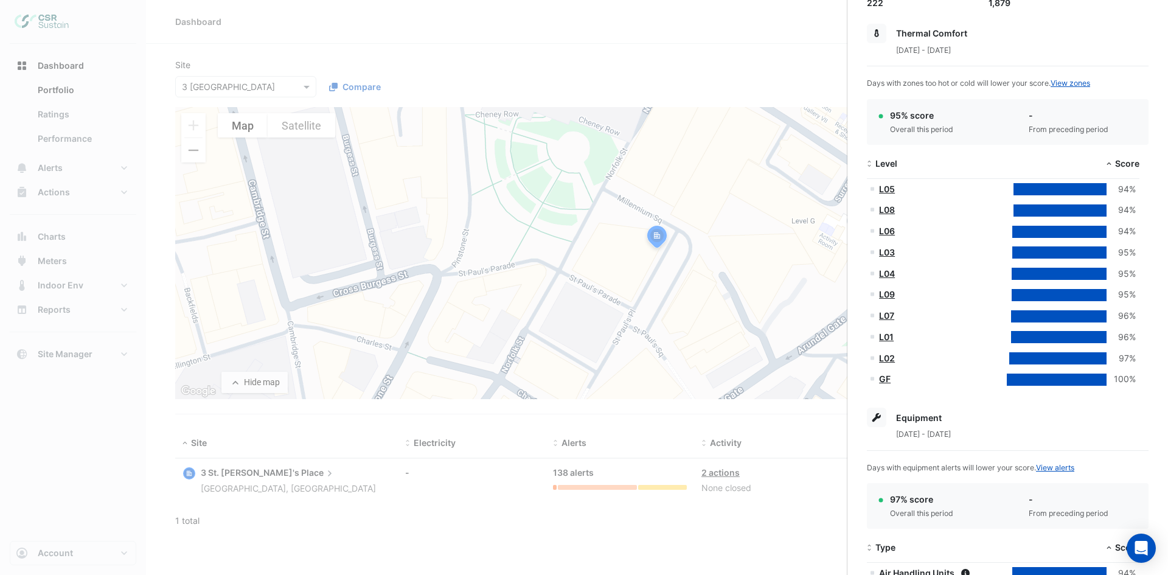
click at [691, 56] on ngb-offcanvas-backdrop at bounding box center [584, 287] width 1168 height 575
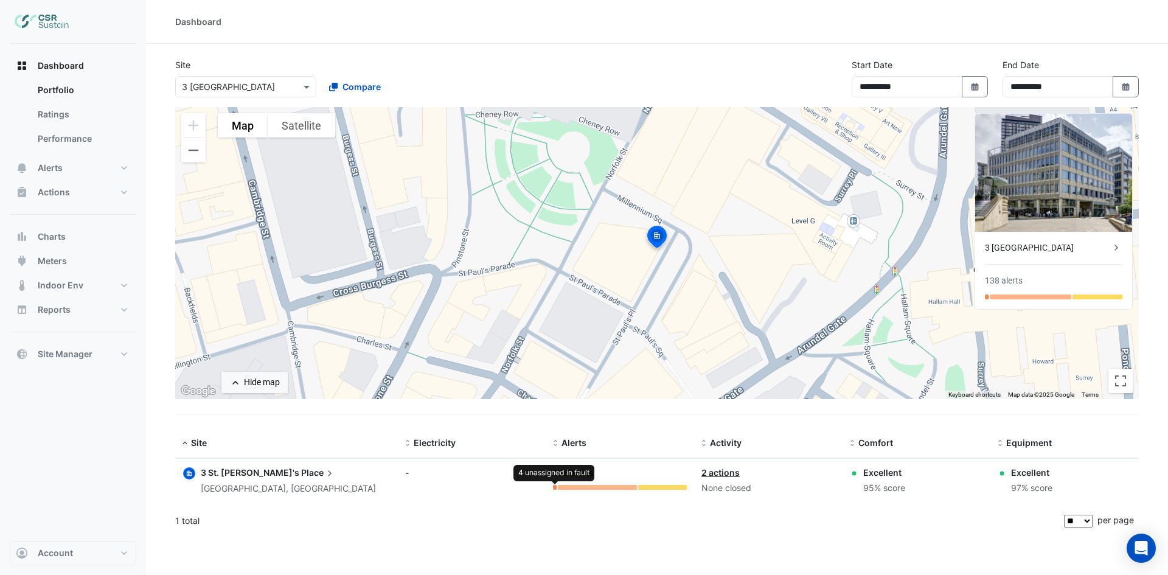
click at [555, 485] on div at bounding box center [555, 487] width 4 height 5
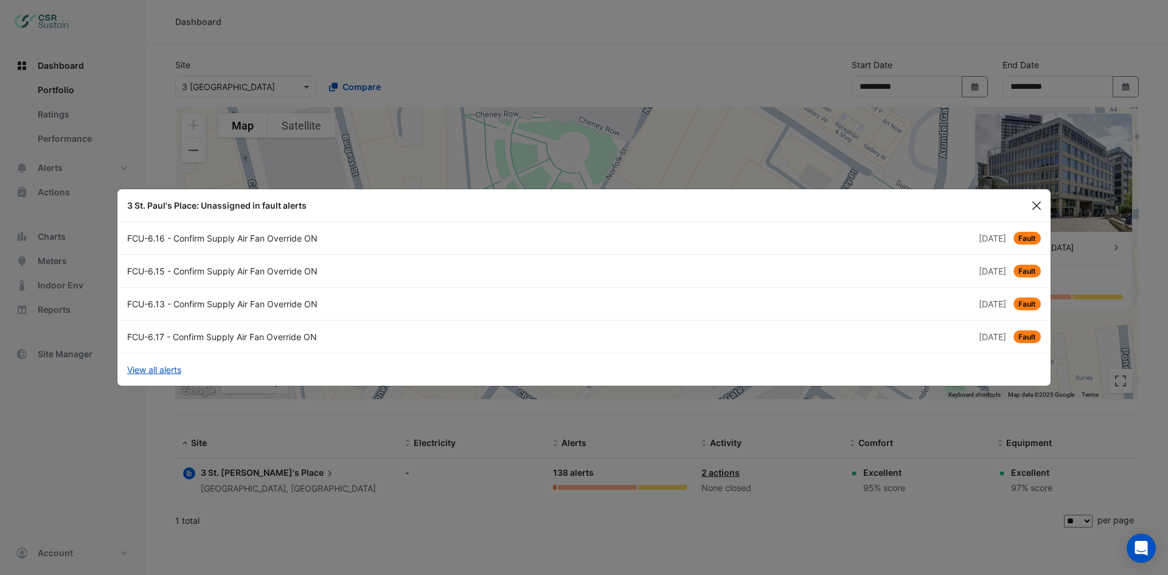
click at [1033, 207] on button "Close" at bounding box center [1037, 206] width 18 height 18
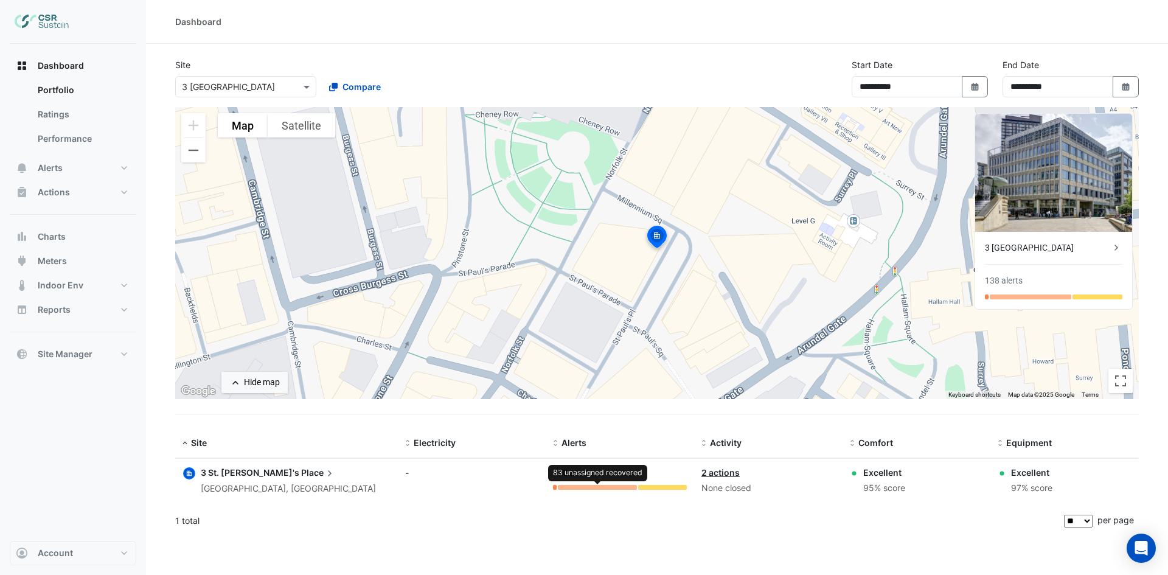
click at [598, 487] on div at bounding box center [597, 487] width 79 height 5
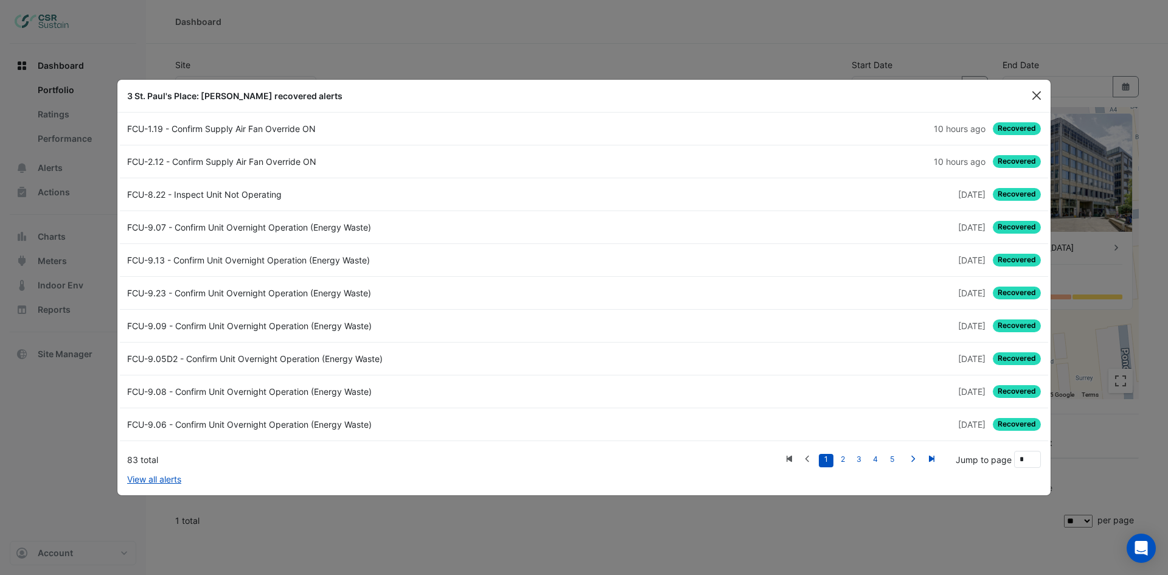
click at [1039, 96] on button "Close" at bounding box center [1037, 95] width 18 height 18
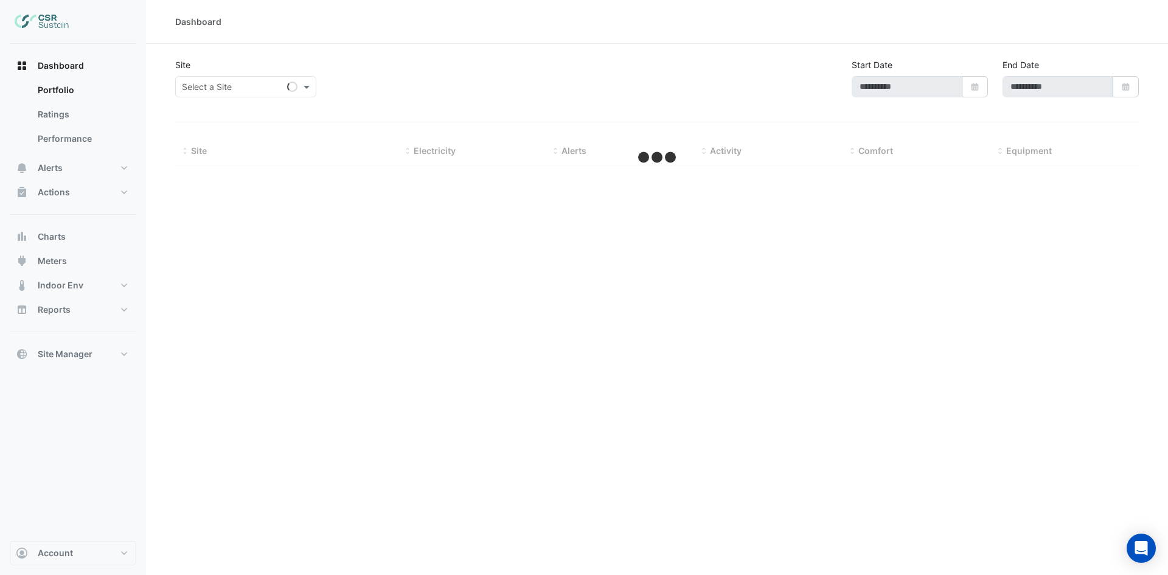
type input "**********"
